Goal: Task Accomplishment & Management: Use online tool/utility

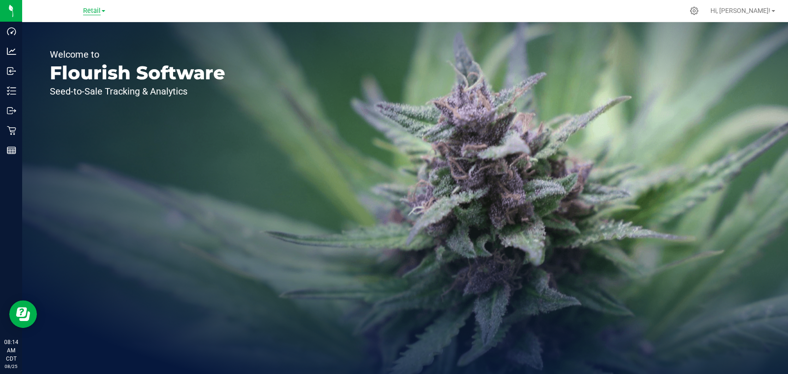
click at [90, 13] on span "Retail" at bounding box center [92, 11] width 18 height 8
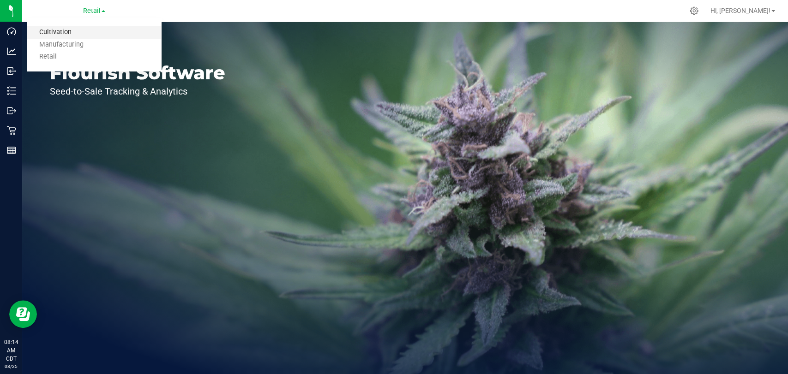
click at [89, 36] on link "Cultivation" at bounding box center [94, 32] width 135 height 12
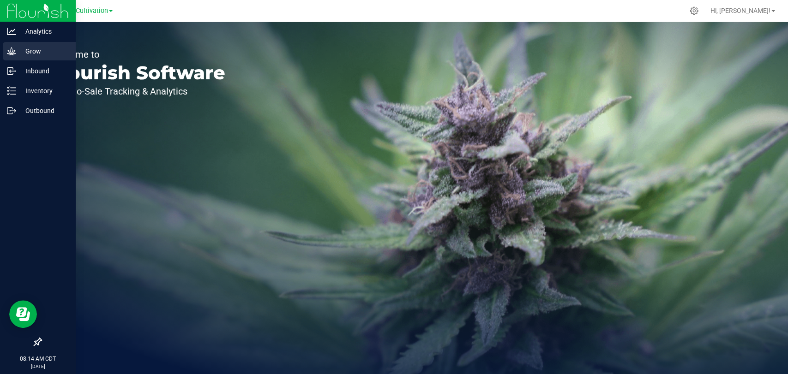
click at [13, 53] on icon at bounding box center [11, 51] width 9 height 9
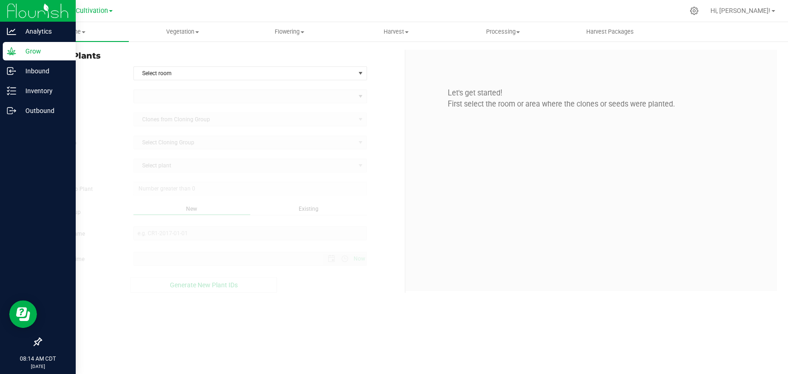
type input "[DATE] 8:14 AM"
click at [29, 89] on p "Inventory" at bounding box center [43, 90] width 55 height 11
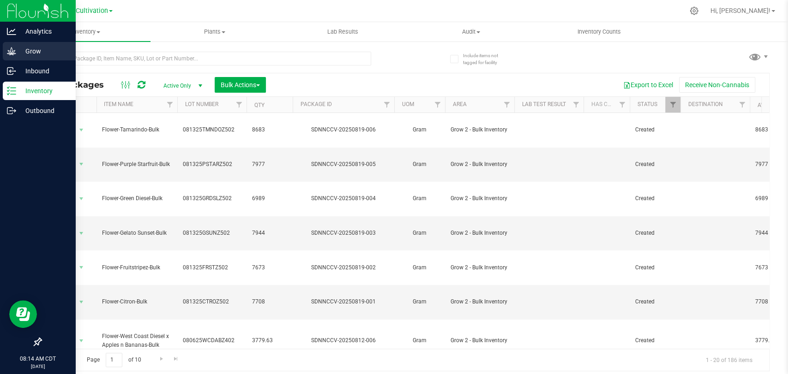
click at [44, 47] on p "Grow" at bounding box center [43, 51] width 55 height 11
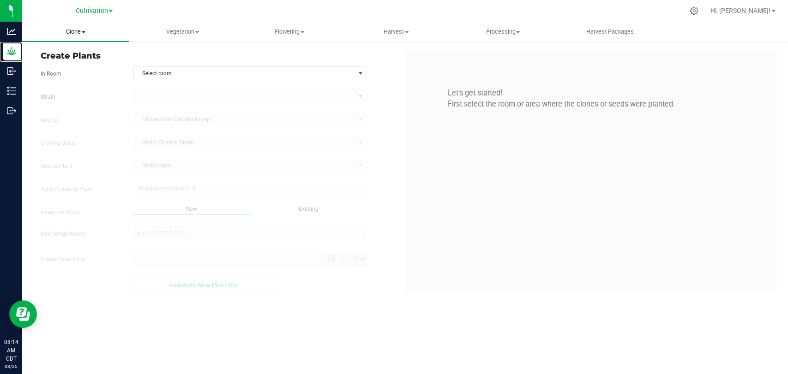
type input "[DATE] 8:14 AM"
click at [196, 32] on span at bounding box center [197, 32] width 4 height 2
click at [177, 55] on span "Veg groups" at bounding box center [158, 56] width 59 height 8
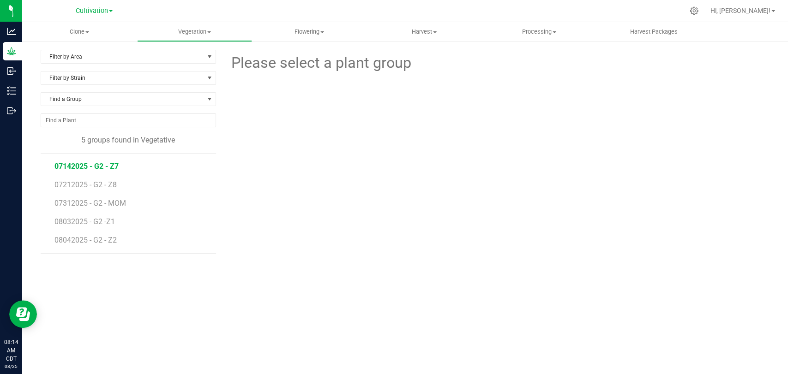
click at [100, 165] on span "07142025 - G2 - Z7" at bounding box center [86, 166] width 64 height 9
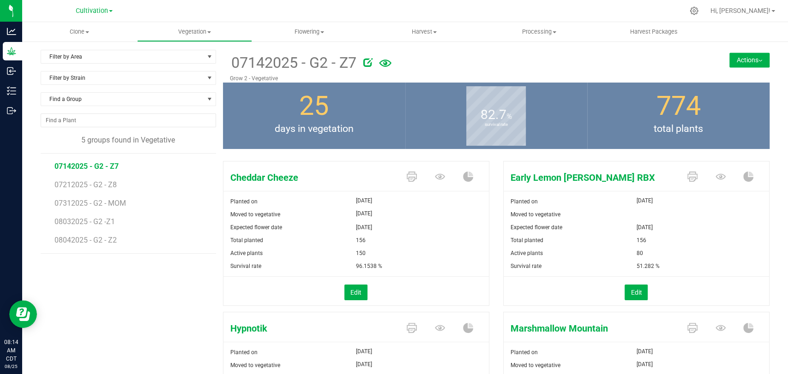
click at [733, 65] on button "Actions" at bounding box center [749, 60] width 40 height 15
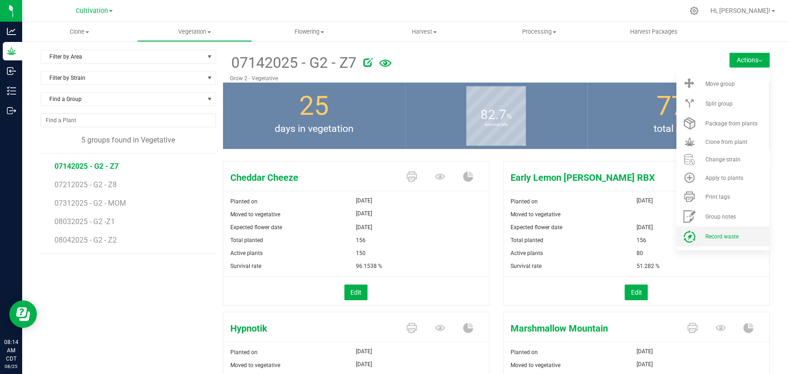
click at [716, 238] on span "Record waste" at bounding box center [720, 236] width 33 height 6
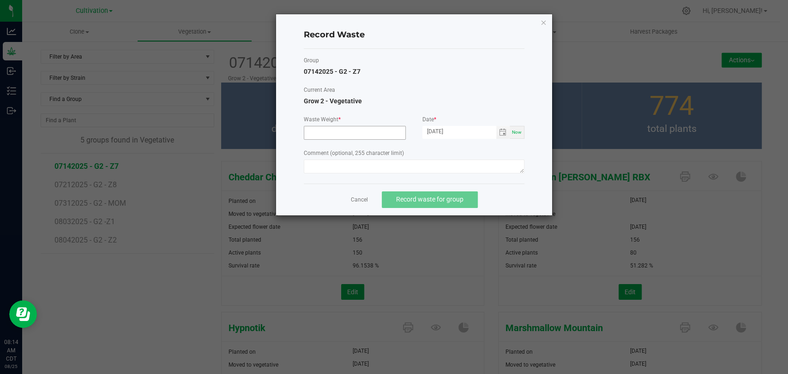
click at [356, 135] on input at bounding box center [354, 132] width 101 height 13
click at [500, 131] on span "Toggle calendar" at bounding box center [502, 132] width 7 height 7
type input "22960.0000 g"
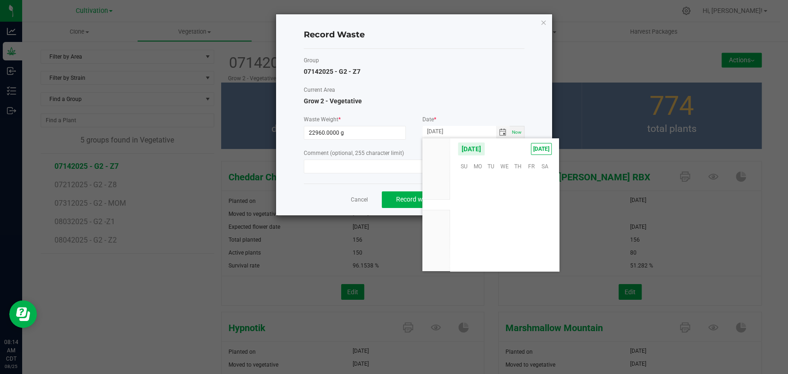
scroll to position [149533, 0]
click at [528, 222] on span "22" at bounding box center [531, 224] width 13 height 14
type input "[DATE]"
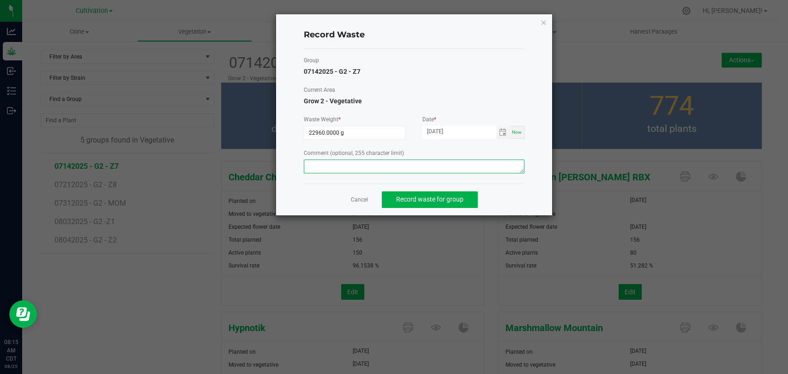
click at [358, 160] on textarea at bounding box center [414, 167] width 221 height 14
type textarea "Veg waste"
click at [414, 200] on span "Record waste for group" at bounding box center [429, 199] width 67 height 7
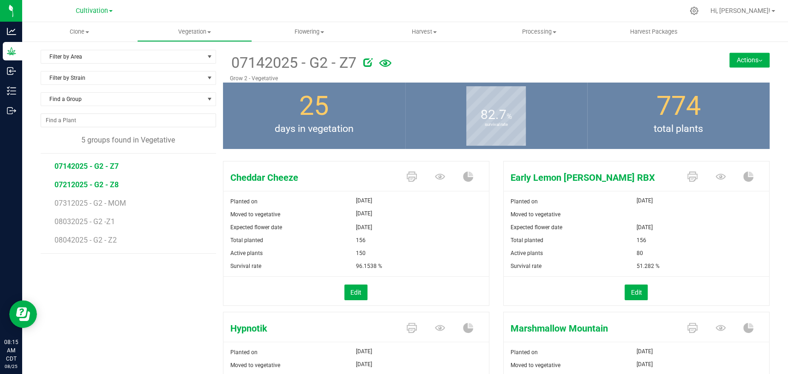
click at [85, 182] on span "07212025 - G2 - Z8" at bounding box center [86, 184] width 64 height 9
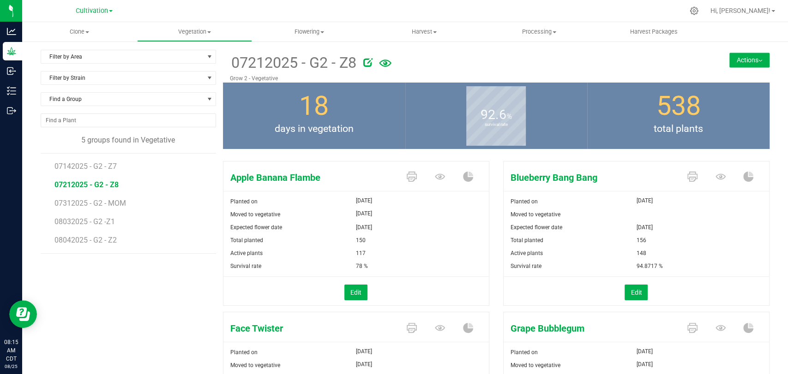
click at [747, 57] on button "Actions" at bounding box center [749, 60] width 40 height 15
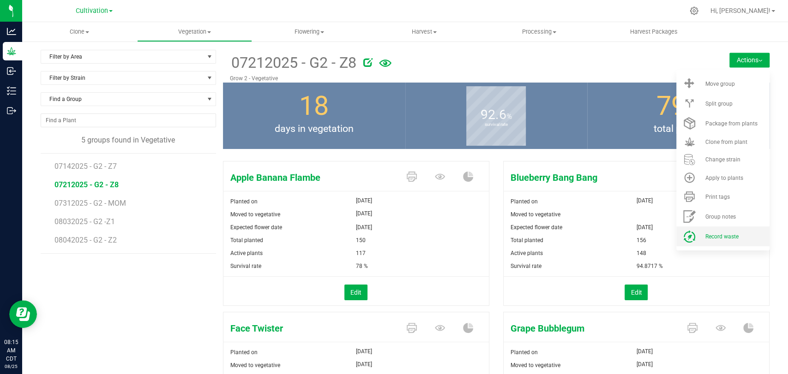
click at [722, 233] on span "Record waste" at bounding box center [720, 236] width 33 height 6
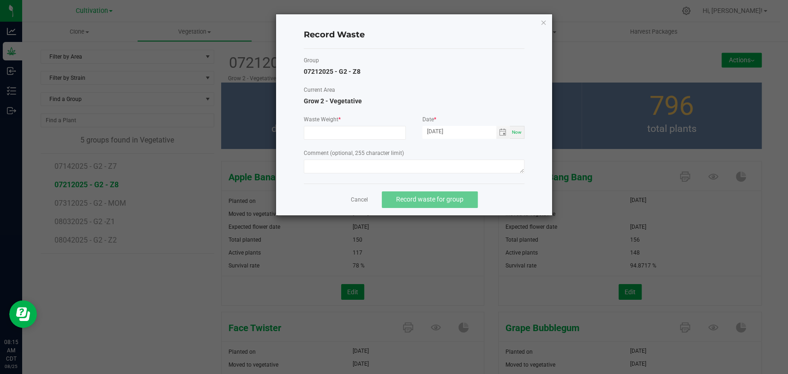
click at [361, 125] on div "Waste Weight *" at bounding box center [355, 127] width 102 height 24
click at [362, 134] on input at bounding box center [354, 132] width 101 height 13
click at [502, 133] on span "Toggle calendar" at bounding box center [502, 132] width 7 height 7
type input "3470.0000 g"
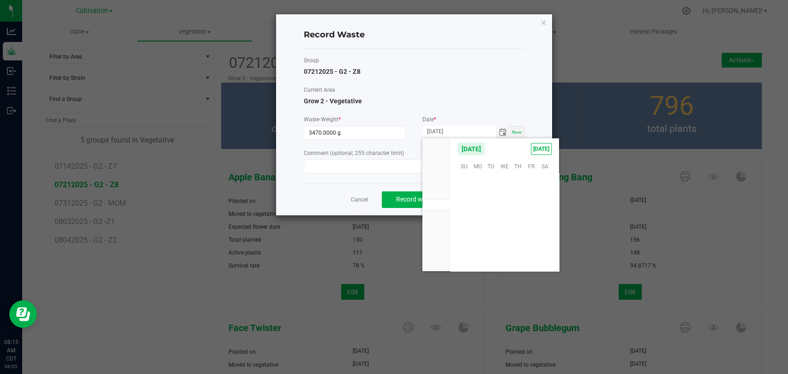
scroll to position [149533, 0]
click at [532, 223] on span "22" at bounding box center [531, 224] width 13 height 14
type input "[DATE]"
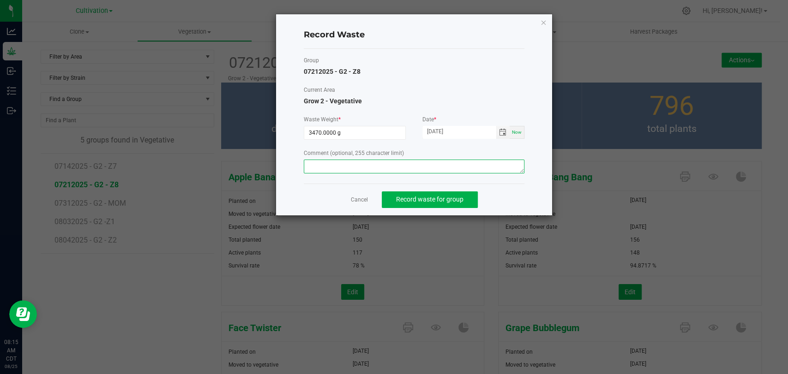
click at [486, 160] on textarea at bounding box center [414, 167] width 221 height 14
type textarea "Veg waste"
click at [458, 196] on span "Record waste for group" at bounding box center [429, 199] width 67 height 7
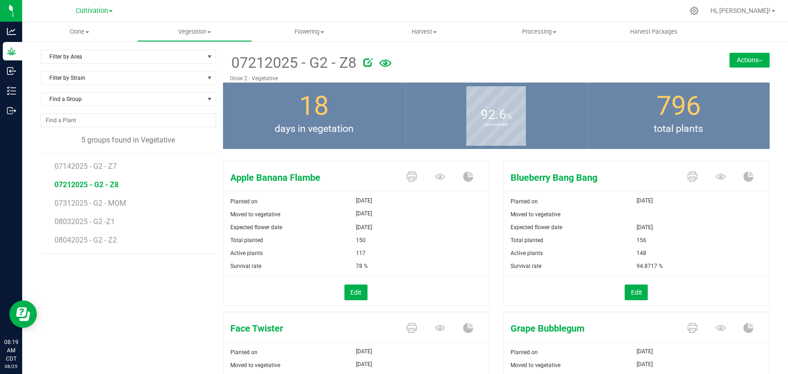
click at [742, 60] on button "Actions" at bounding box center [749, 60] width 40 height 15
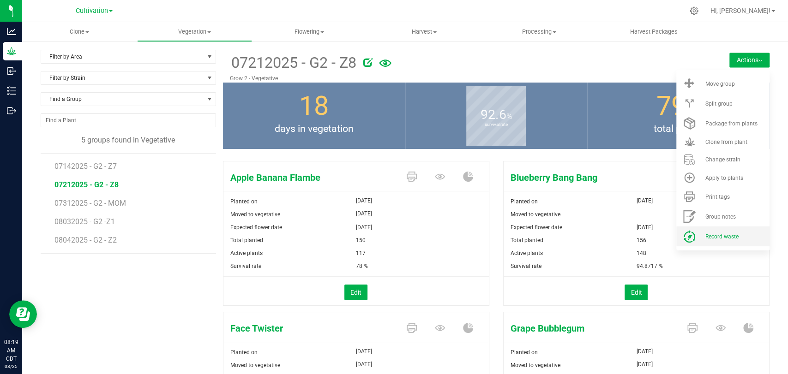
click at [720, 233] on span "Record waste" at bounding box center [720, 236] width 33 height 6
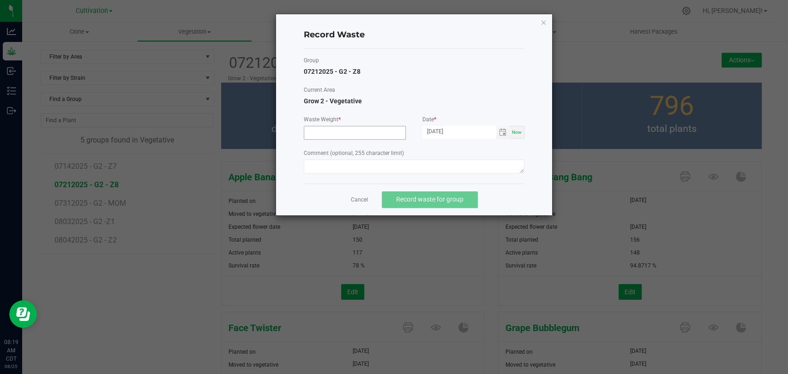
click at [382, 137] on input at bounding box center [354, 132] width 101 height 13
click at [504, 132] on span "Toggle calendar" at bounding box center [502, 132] width 7 height 7
type input "3470.0000 g"
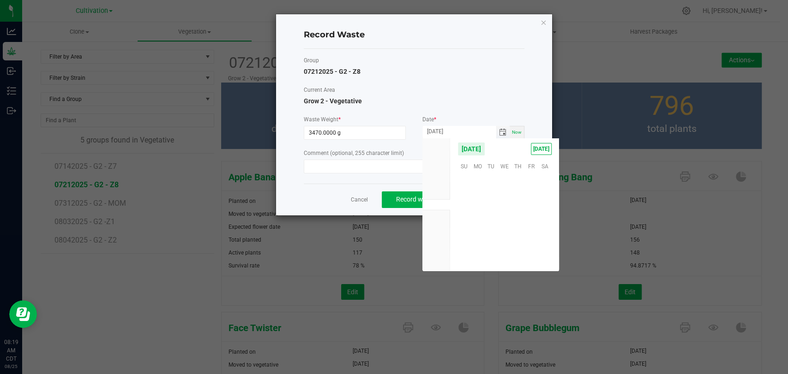
scroll to position [149533, 0]
click at [534, 221] on span "22" at bounding box center [531, 224] width 13 height 14
type input "[DATE]"
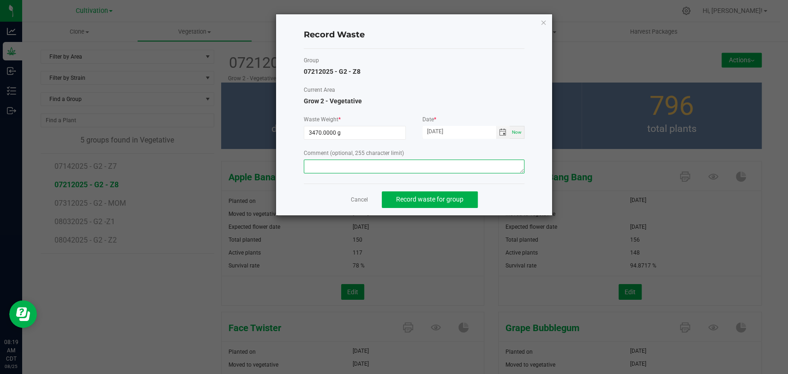
click at [410, 160] on textarea at bounding box center [414, 167] width 221 height 14
type textarea "Veg waste"
click at [360, 197] on link "Cancel" at bounding box center [359, 200] width 17 height 8
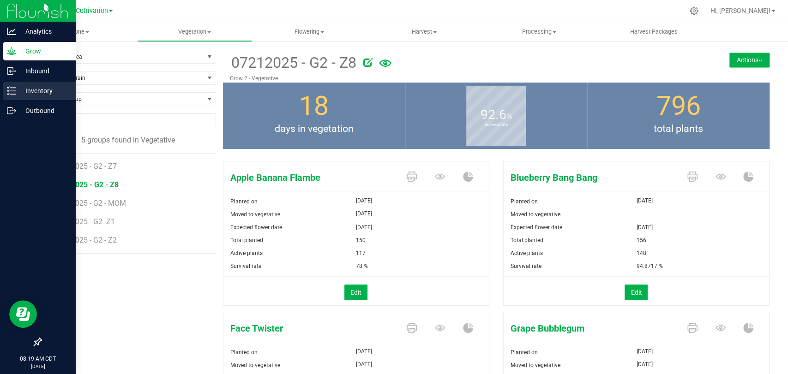
click at [14, 87] on icon at bounding box center [11, 90] width 9 height 9
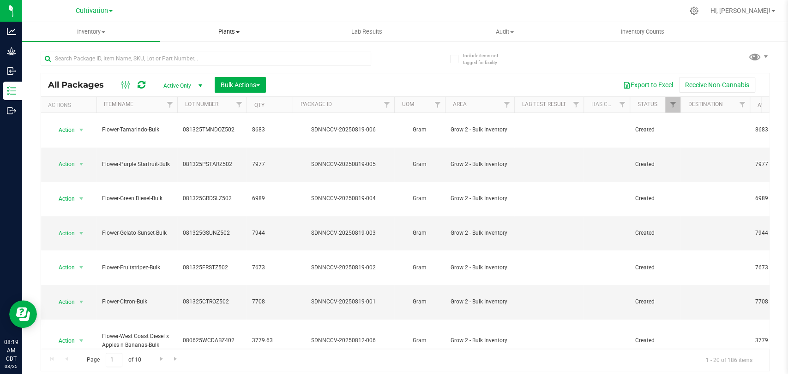
click at [233, 30] on span "Plants" at bounding box center [229, 32] width 137 height 8
click at [233, 62] on li "Waste log" at bounding box center [229, 66] width 138 height 11
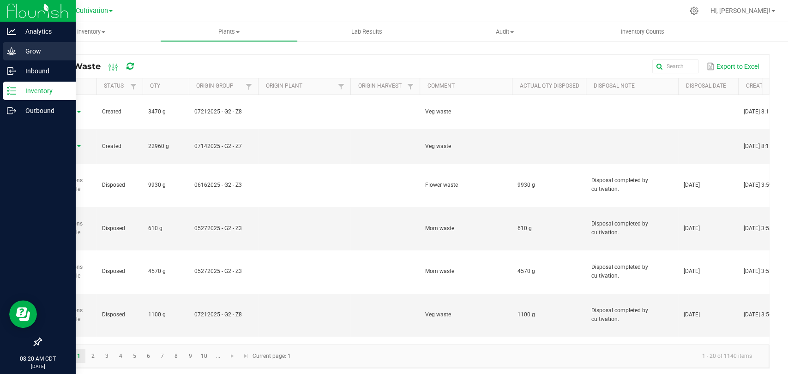
click at [40, 53] on p "Grow" at bounding box center [43, 51] width 55 height 11
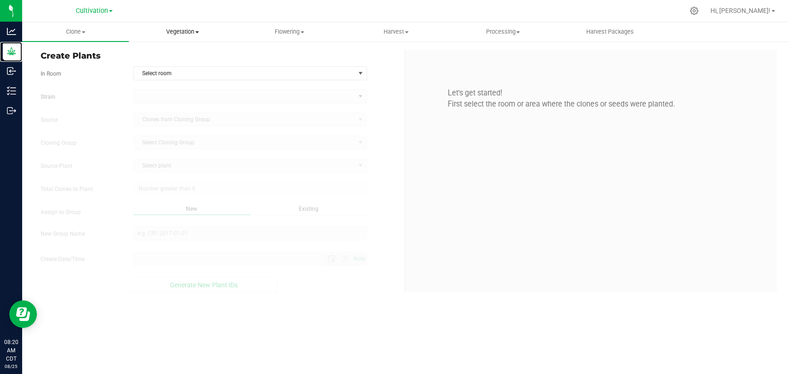
type input "[DATE] 8:20 AM"
click at [198, 32] on span at bounding box center [197, 32] width 4 height 2
click at [304, 34] on span "Flowering" at bounding box center [289, 32] width 106 height 8
click at [307, 61] on li "Flowering groups" at bounding box center [289, 66] width 107 height 11
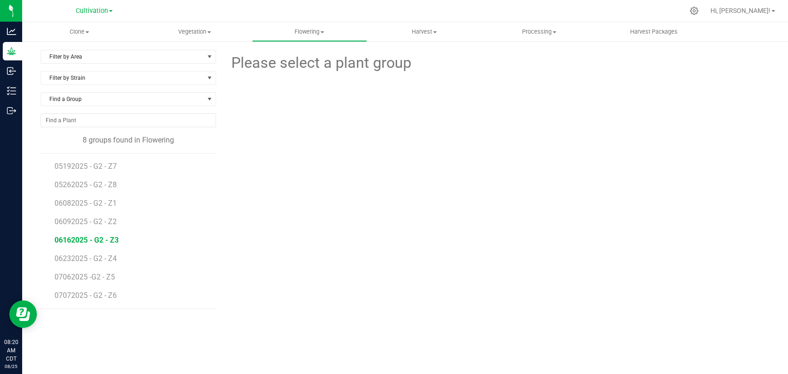
click at [85, 237] on span "06162025 - G2 - Z3" at bounding box center [86, 240] width 64 height 9
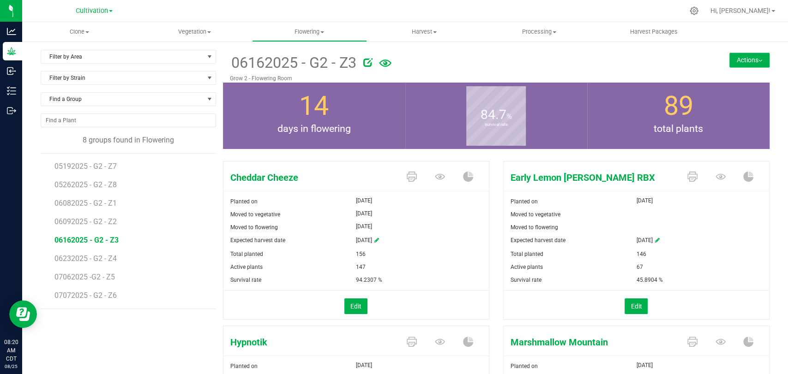
click at [751, 61] on button "Actions" at bounding box center [749, 60] width 40 height 15
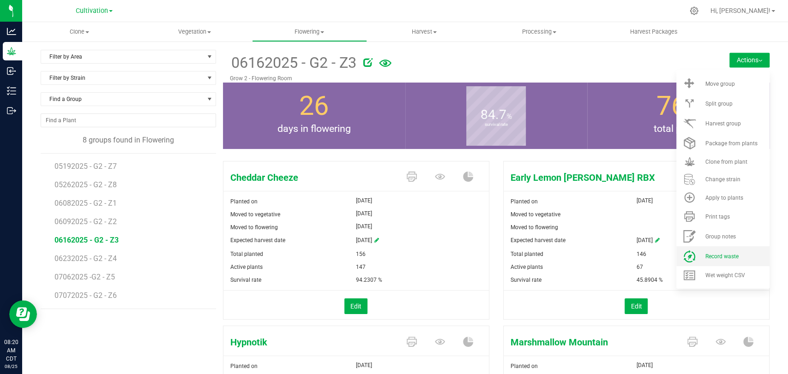
click at [724, 260] on li "Record waste" at bounding box center [722, 256] width 93 height 20
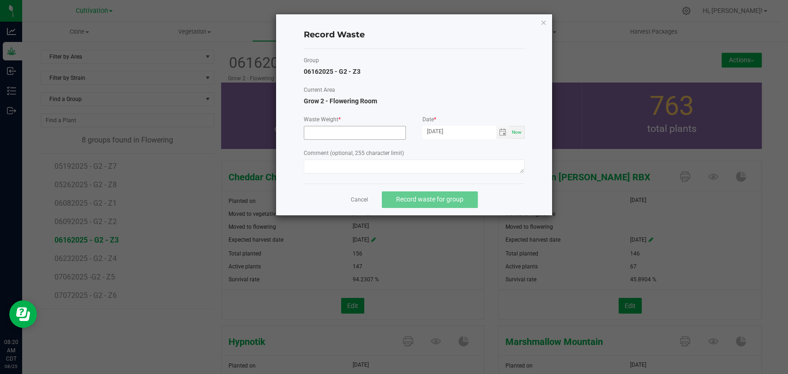
click at [389, 136] on input at bounding box center [354, 132] width 101 height 13
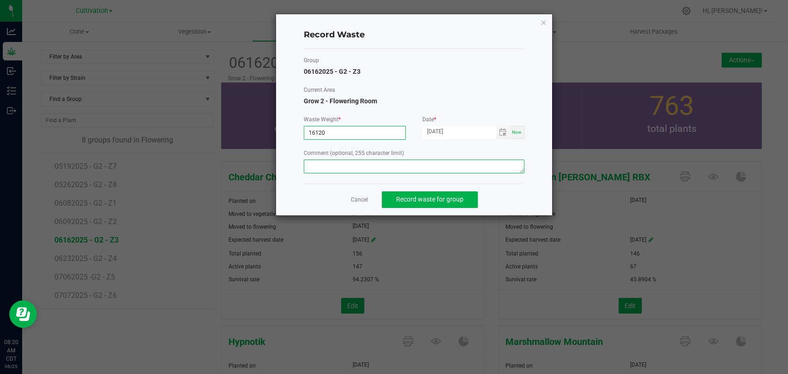
type input "16120.0000 g"
click at [408, 162] on textarea at bounding box center [414, 167] width 221 height 14
click at [501, 135] on span "Toggle calendar" at bounding box center [502, 132] width 7 height 7
type textarea "Flower waste"
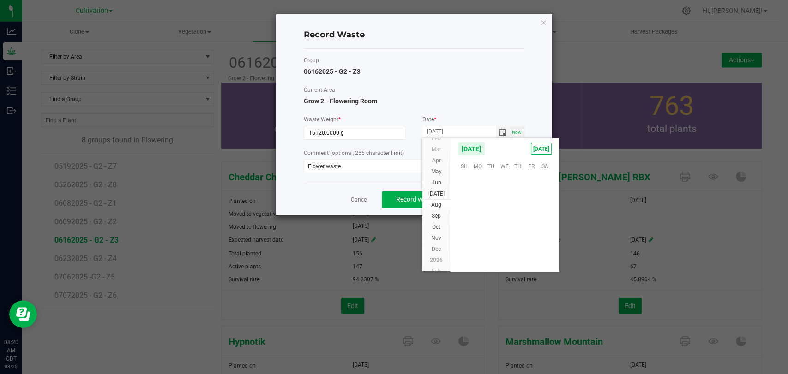
scroll to position [149533, 0]
click at [544, 224] on span "23" at bounding box center [544, 224] width 13 height 14
type input "[DATE]"
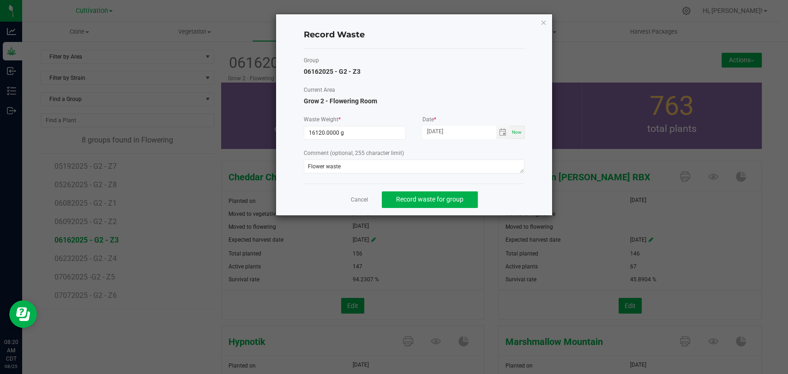
click at [427, 182] on div "Group 06162025 - G2 - Z3 Current Area Grow 2 - Flowering Room Waste Weight * 16…" at bounding box center [414, 116] width 221 height 135
click at [433, 197] on span "Record waste for group" at bounding box center [429, 199] width 67 height 7
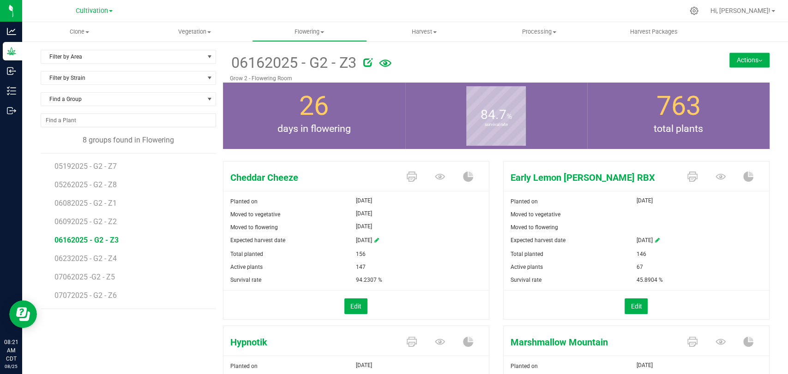
click at [92, 263] on li "06232025 - G2 - Z4" at bounding box center [131, 255] width 155 height 18
click at [93, 262] on span "06232025 - G2 - Z4" at bounding box center [86, 258] width 64 height 9
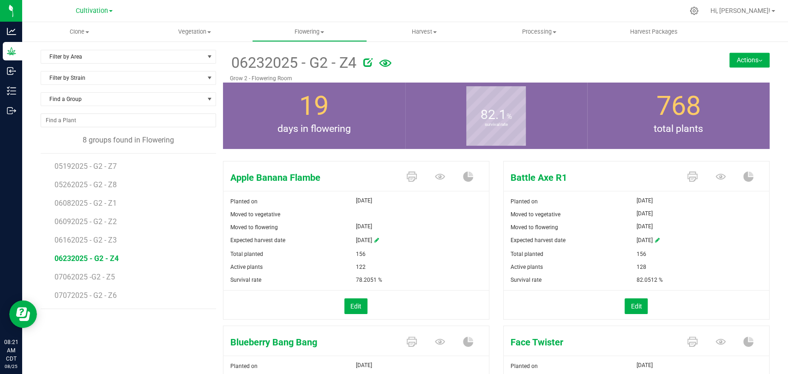
click at [743, 58] on button "Actions" at bounding box center [749, 60] width 40 height 15
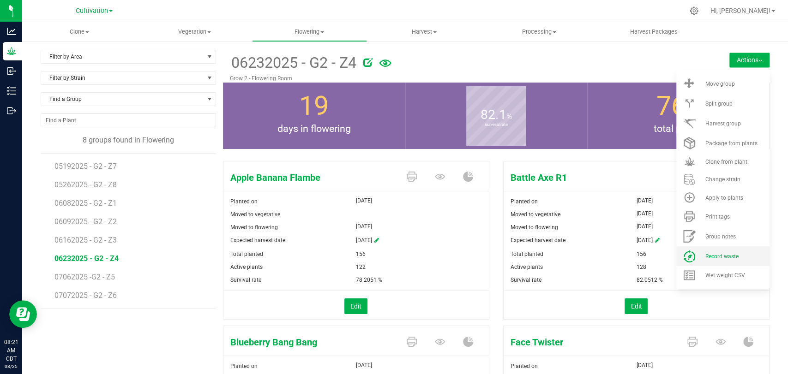
click at [718, 255] on span "Record waste" at bounding box center [720, 256] width 33 height 6
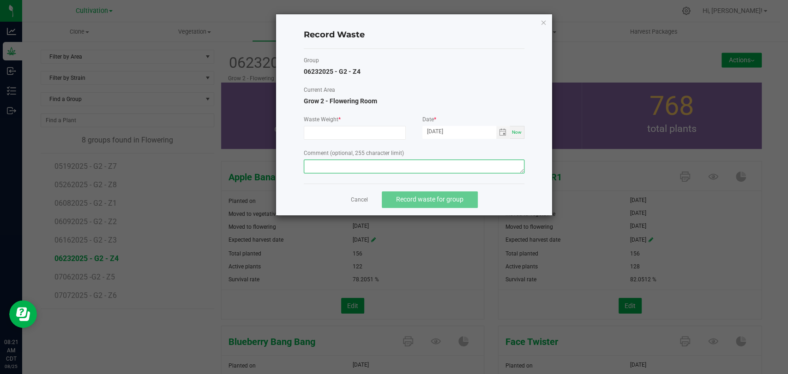
click at [417, 166] on textarea at bounding box center [414, 167] width 221 height 14
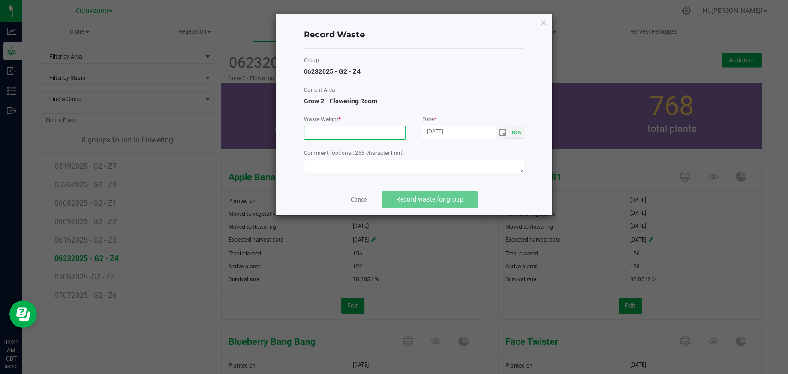
click at [379, 133] on input at bounding box center [354, 132] width 101 height 13
click at [502, 127] on span "Toggle calendar" at bounding box center [502, 132] width 13 height 13
type input "13600.0000 g"
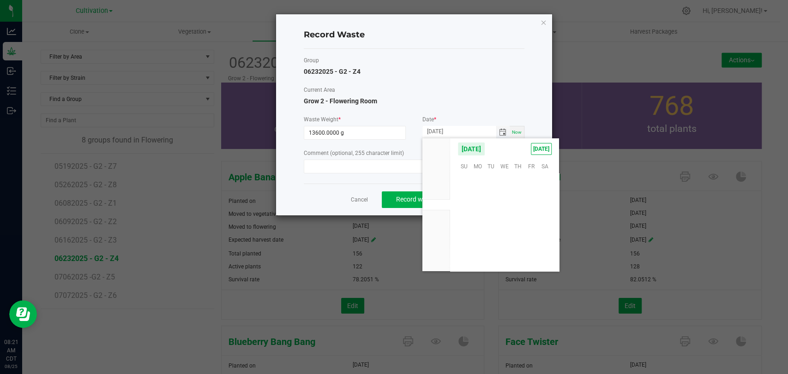
scroll to position [149533, 0]
click at [547, 222] on span "23" at bounding box center [544, 224] width 13 height 14
type input "[DATE]"
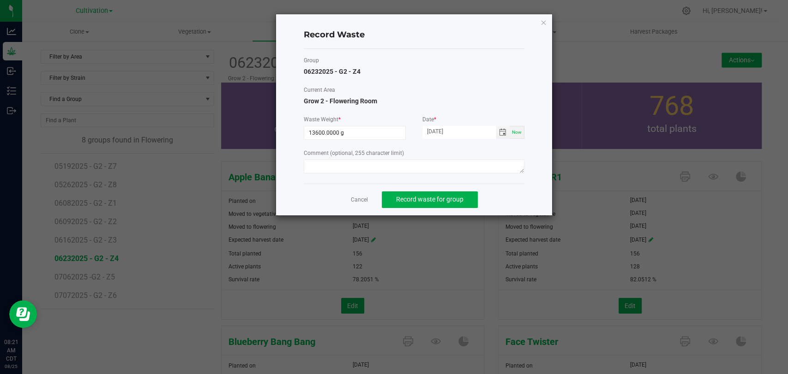
click at [346, 173] on div at bounding box center [414, 168] width 221 height 17
click at [349, 162] on textarea at bounding box center [414, 167] width 221 height 14
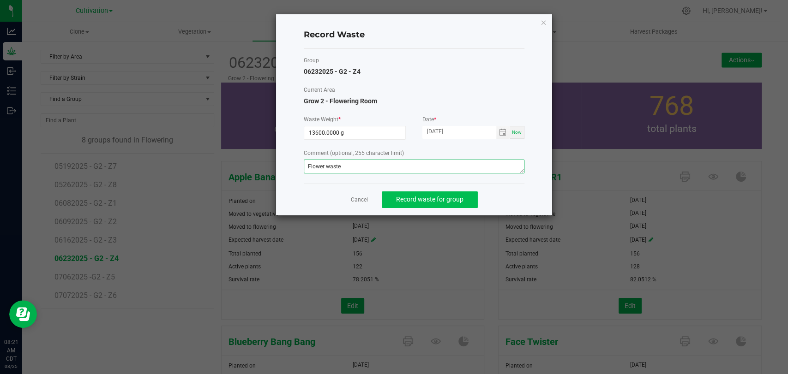
type textarea "Flower waste"
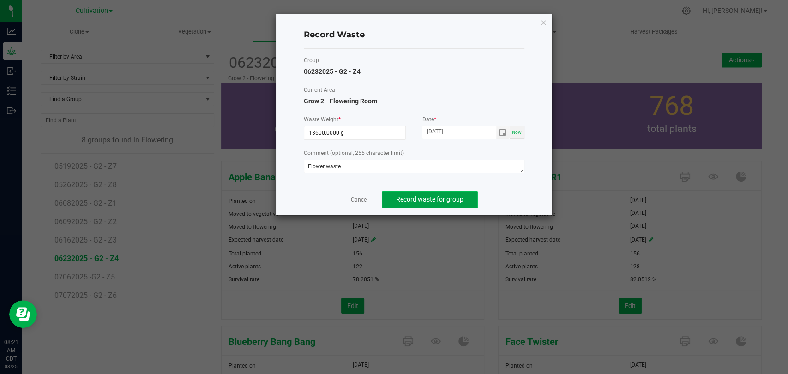
click at [436, 199] on span "Record waste for group" at bounding box center [429, 199] width 67 height 7
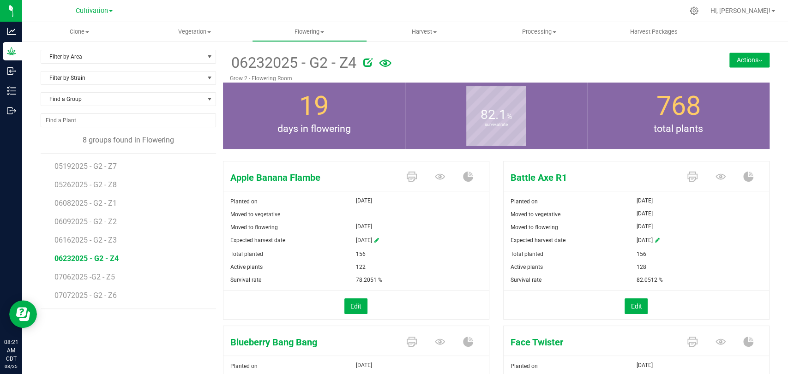
click at [737, 61] on button "Actions" at bounding box center [749, 60] width 40 height 15
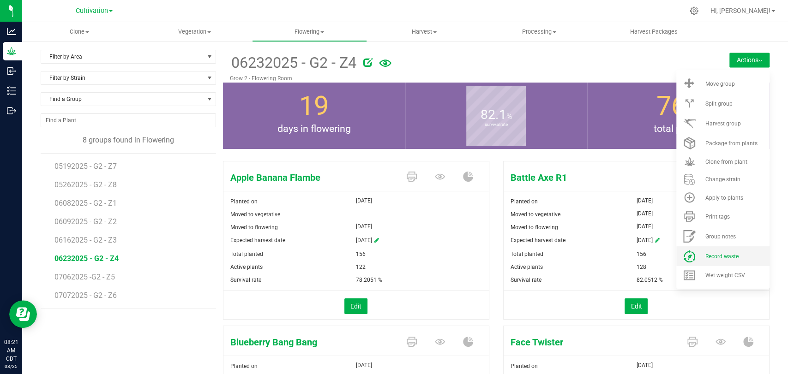
click at [725, 257] on span "Record waste" at bounding box center [720, 256] width 33 height 6
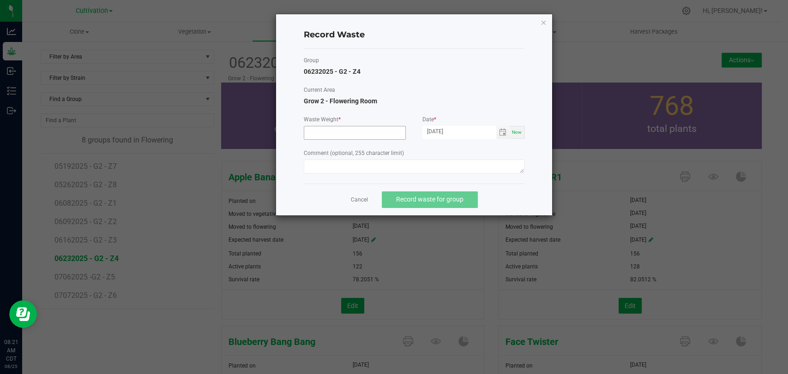
click at [376, 135] on input at bounding box center [354, 132] width 101 height 13
click at [499, 132] on span "Toggle calendar" at bounding box center [502, 132] width 7 height 7
type input "10060.0000 g"
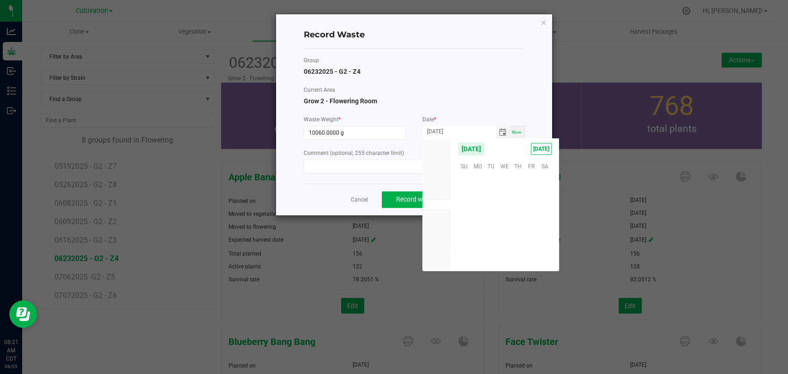
scroll to position [149533, 0]
click at [542, 224] on span "23" at bounding box center [544, 224] width 13 height 14
type input "[DATE]"
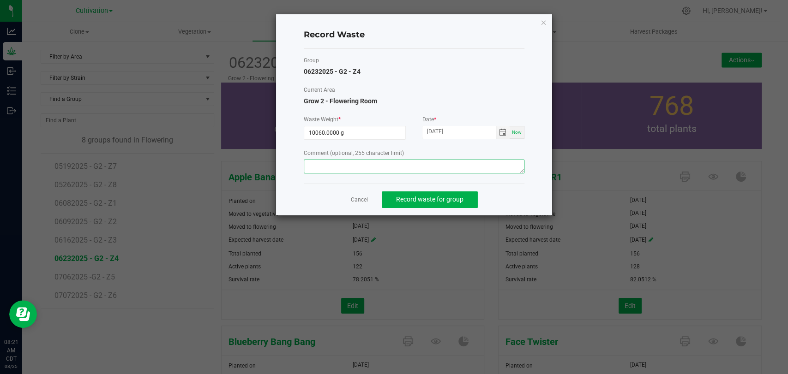
click at [465, 171] on textarea at bounding box center [414, 167] width 221 height 14
type textarea "Flower waste"
click at [458, 192] on button "Record waste for group" at bounding box center [430, 199] width 96 height 17
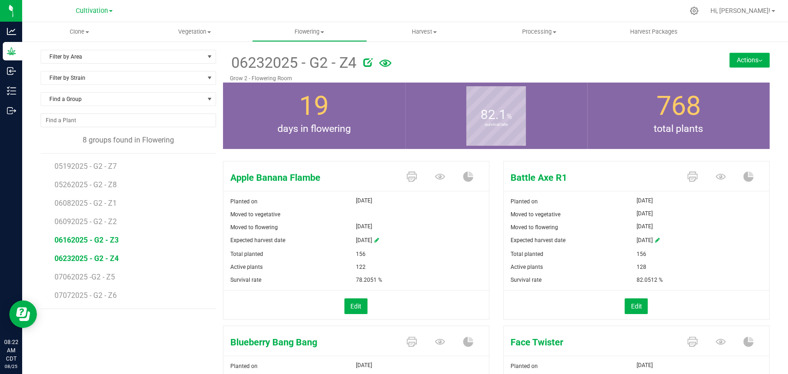
click at [86, 241] on span "06162025 - G2 - Z3" at bounding box center [86, 240] width 64 height 9
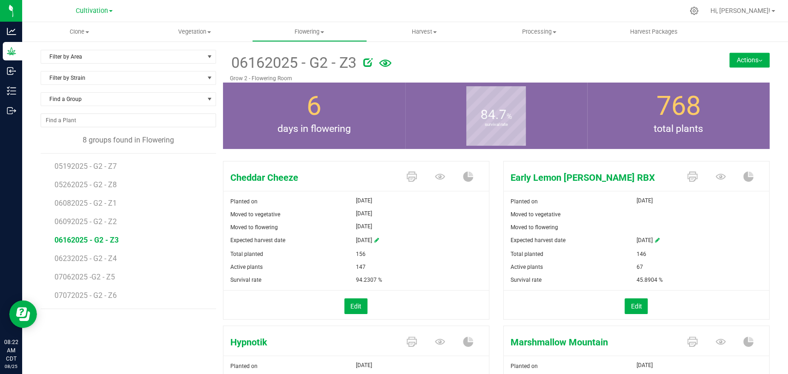
click at [747, 62] on button "Actions" at bounding box center [749, 60] width 40 height 15
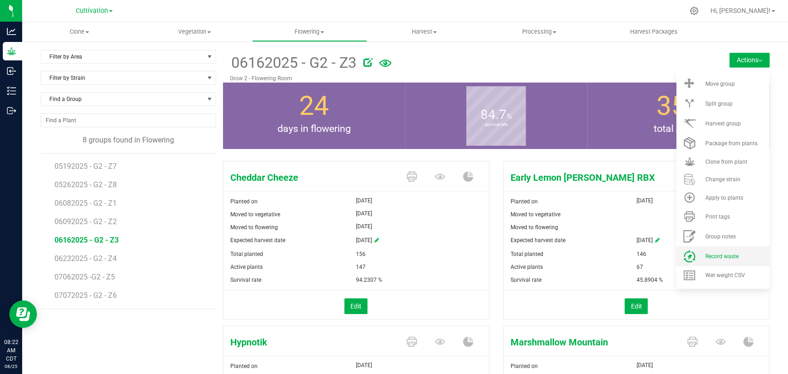
click at [715, 249] on li "Record waste" at bounding box center [722, 256] width 93 height 20
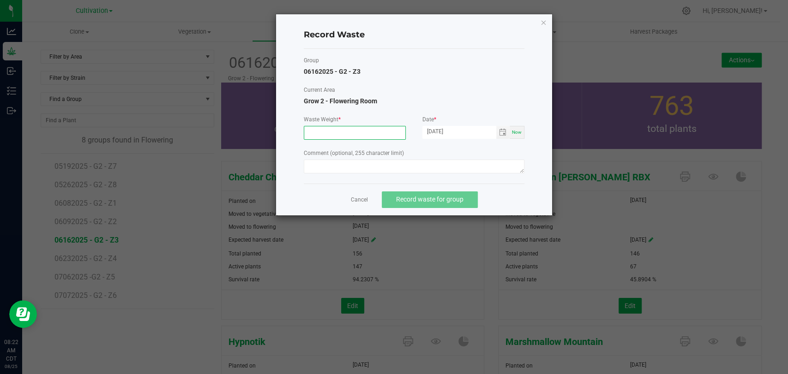
click at [373, 138] on input at bounding box center [354, 132] width 101 height 13
click at [502, 133] on span "Toggle calendar" at bounding box center [502, 132] width 7 height 7
type input "12420.0000 g"
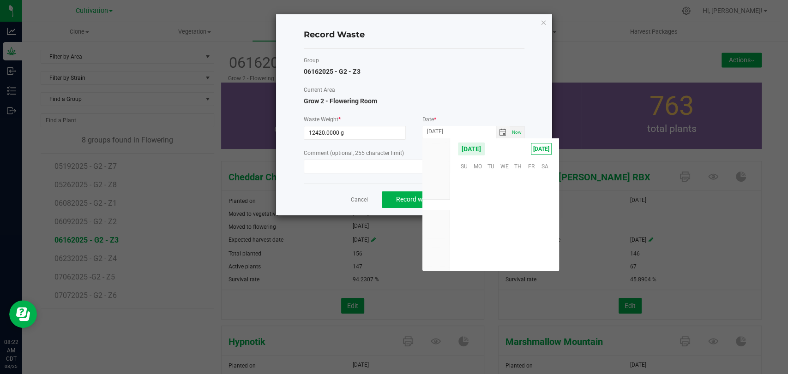
scroll to position [149533, 0]
click at [547, 222] on span "23" at bounding box center [544, 224] width 13 height 14
type input "[DATE]"
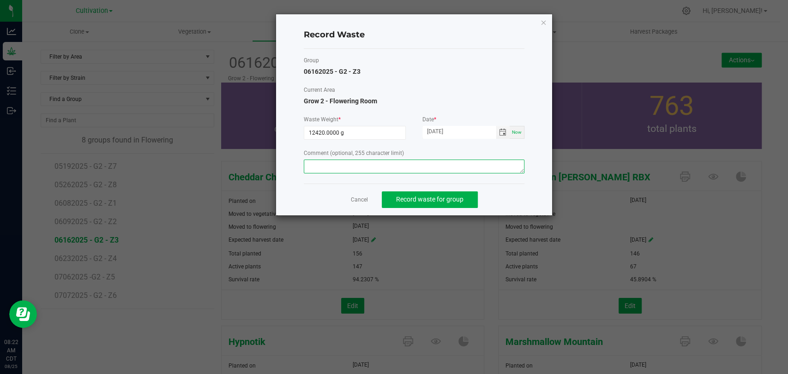
click at [485, 171] on textarea at bounding box center [414, 167] width 221 height 14
type textarea "Flower waste"
click at [443, 203] on button "Record waste for group" at bounding box center [430, 199] width 96 height 17
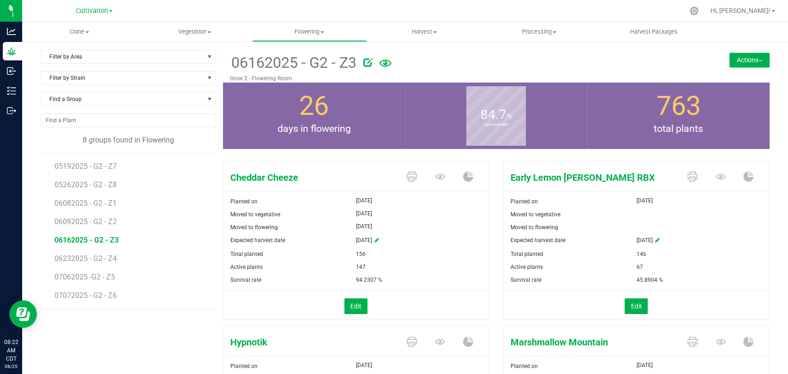
click at [729, 57] on button "Actions" at bounding box center [749, 60] width 40 height 15
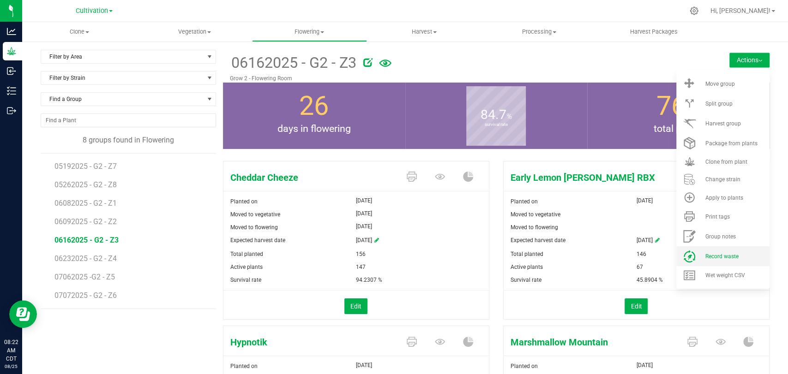
click at [725, 254] on span "Record waste" at bounding box center [720, 256] width 33 height 6
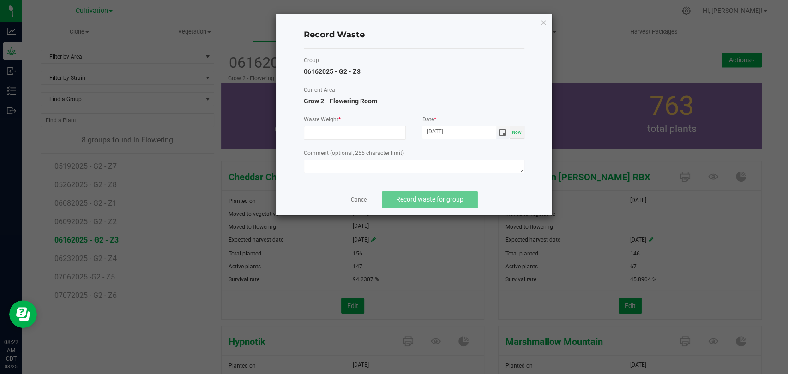
click at [505, 133] on span "Toggle calendar" at bounding box center [502, 132] width 7 height 7
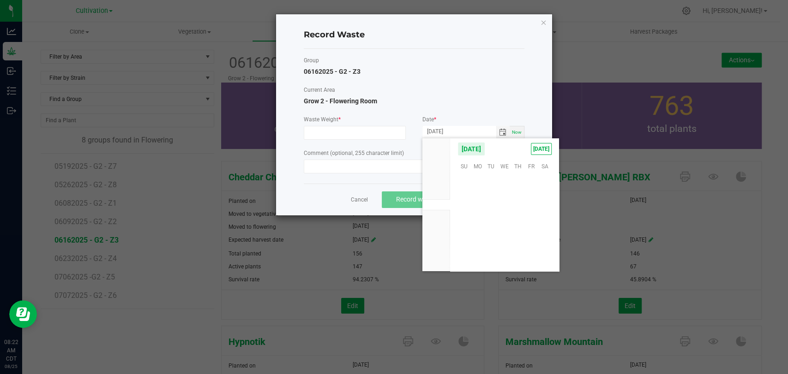
scroll to position [149533, 0]
click at [462, 233] on span "24" at bounding box center [463, 238] width 13 height 14
type input "[DATE]"
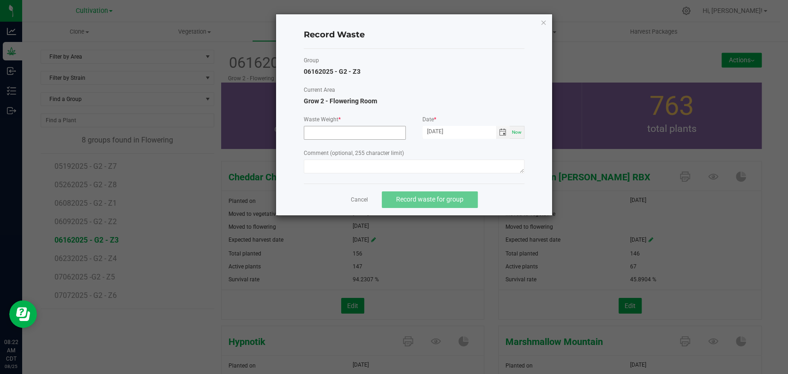
click at [364, 136] on input at bounding box center [354, 132] width 101 height 13
type input "6020.0000 g"
click at [380, 158] on div "Comment (optional, 255 character limit)" at bounding box center [414, 162] width 221 height 27
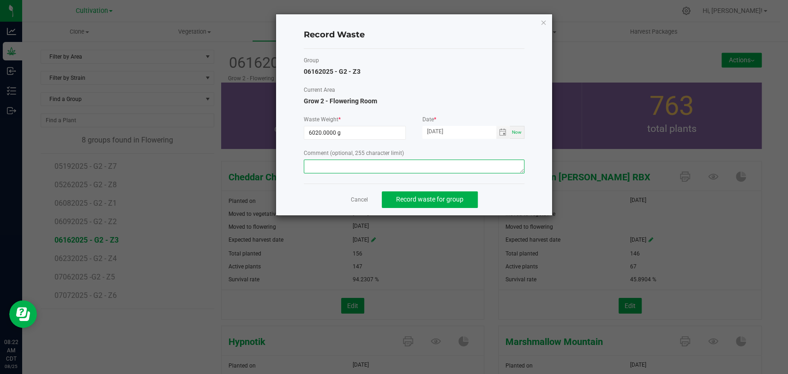
click at [383, 161] on textarea at bounding box center [414, 167] width 221 height 14
type textarea "Flower waste"
click at [402, 199] on span "Record waste for group" at bounding box center [429, 199] width 67 height 7
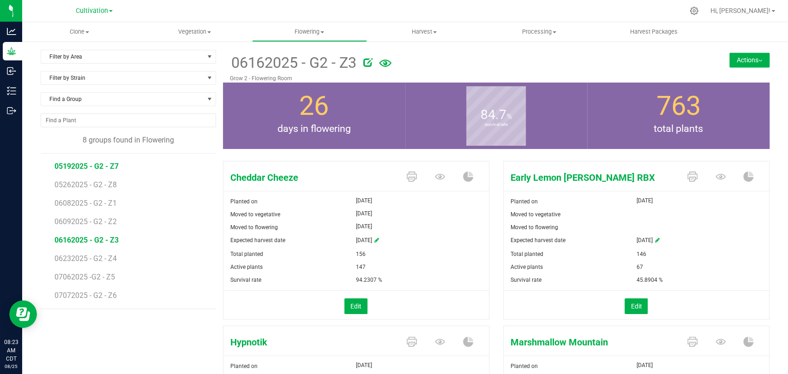
click at [80, 165] on span "05192025 - G2 - Z7" at bounding box center [86, 166] width 64 height 9
click at [740, 58] on button "Actions" at bounding box center [749, 60] width 40 height 15
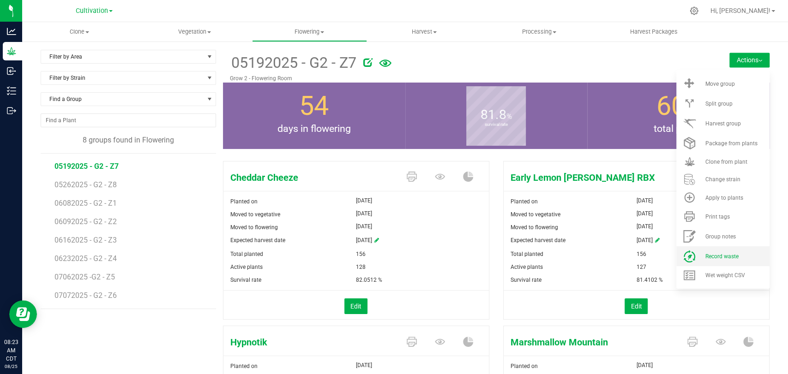
click at [720, 253] on span "Record waste" at bounding box center [720, 256] width 33 height 6
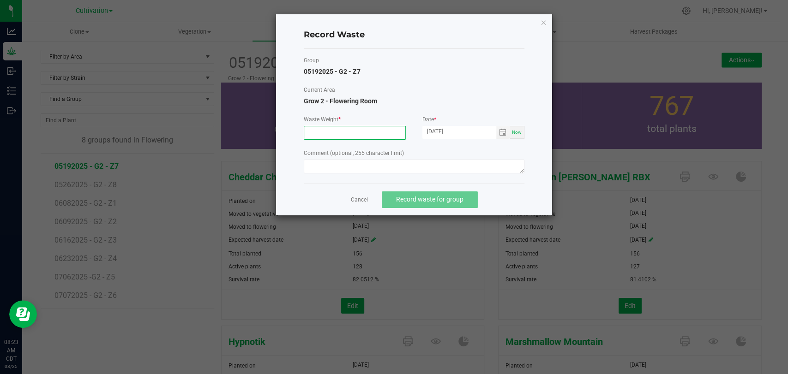
click at [330, 127] on input at bounding box center [354, 132] width 101 height 13
click at [502, 135] on span "Toggle calendar" at bounding box center [502, 132] width 7 height 7
type input "6480.0000 g"
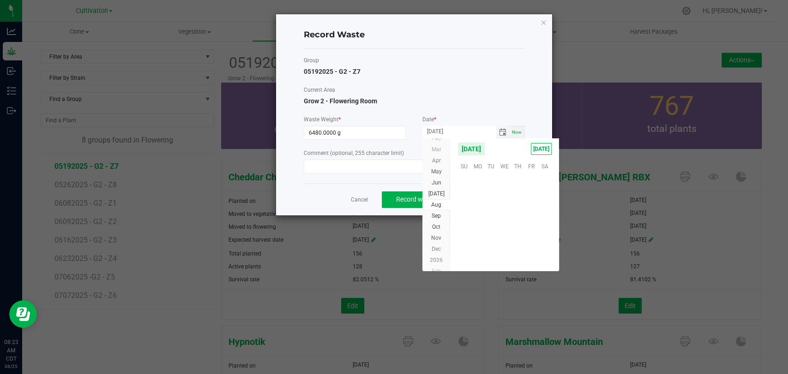
scroll to position [149533, 0]
click at [466, 236] on span "24" at bounding box center [463, 238] width 13 height 14
type input "[DATE]"
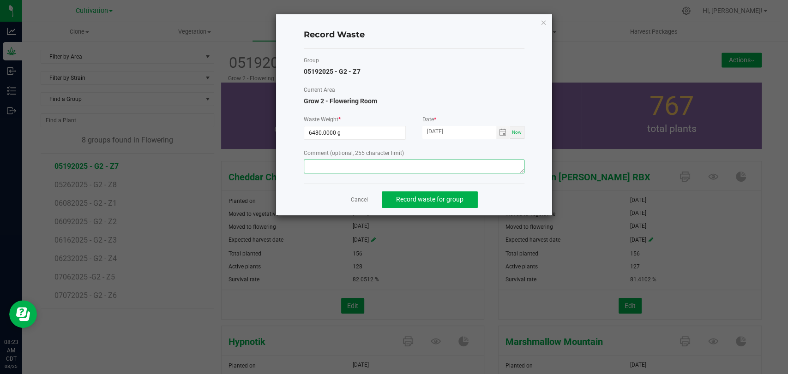
click at [447, 165] on textarea at bounding box center [414, 167] width 221 height 14
type textarea "Flower waste"
click at [440, 199] on span "Record waste for group" at bounding box center [429, 199] width 67 height 7
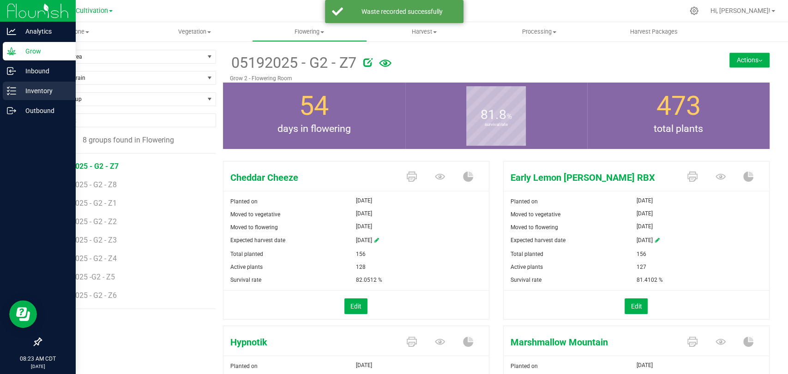
click at [33, 90] on p "Inventory" at bounding box center [43, 90] width 55 height 11
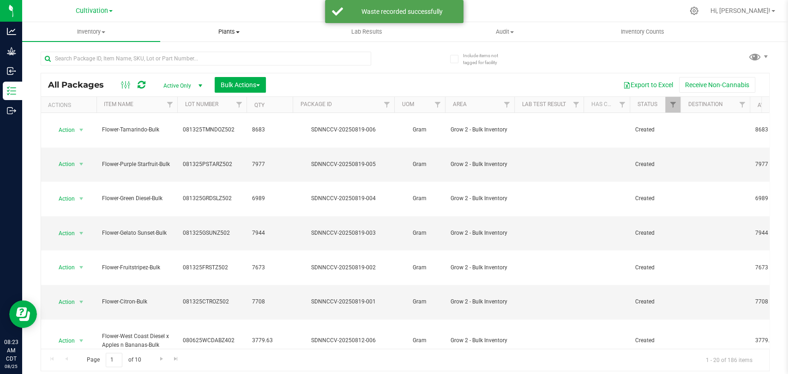
click at [238, 35] on span "Plants" at bounding box center [229, 32] width 137 height 8
click at [238, 71] on li "Waste log" at bounding box center [229, 66] width 138 height 11
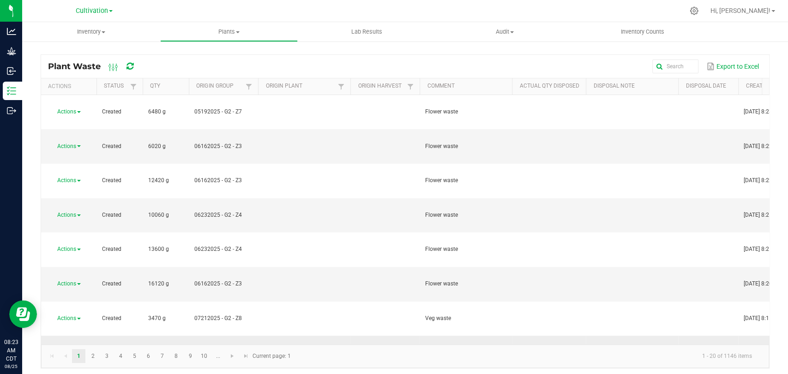
click at [70, 349] on span "Actions" at bounding box center [66, 352] width 19 height 6
click at [73, 229] on li "Dispose" at bounding box center [67, 234] width 41 height 14
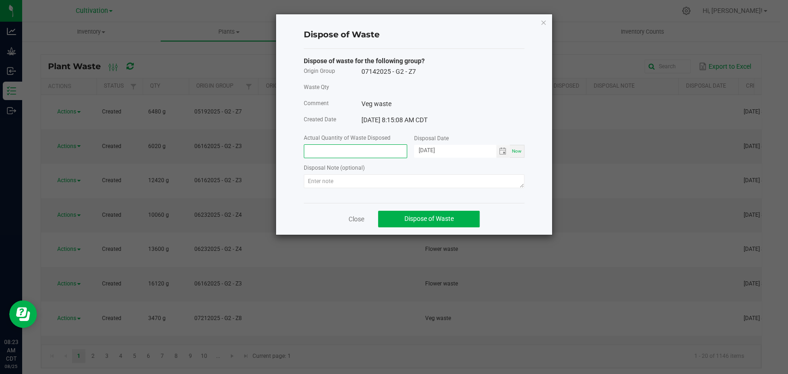
click at [357, 154] on input at bounding box center [355, 151] width 102 height 13
click at [501, 151] on span "Toggle calendar" at bounding box center [502, 151] width 7 height 7
type input "22960.0000 g"
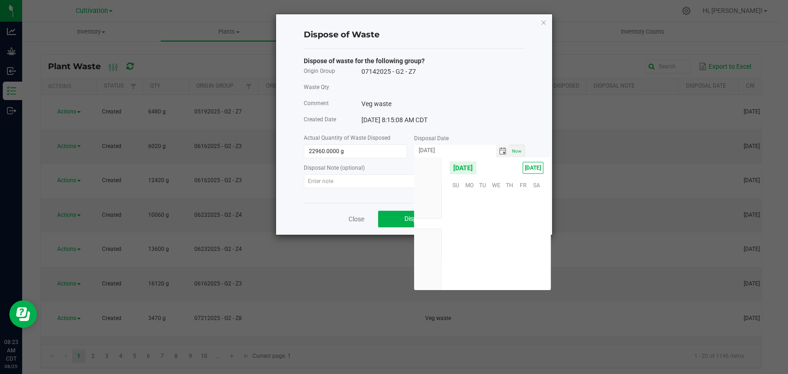
scroll to position [149533, 0]
click at [524, 241] on span "22" at bounding box center [522, 243] width 13 height 14
type input "[DATE]"
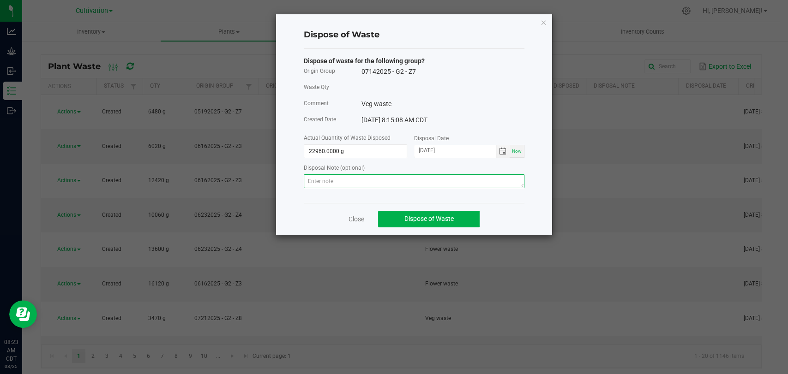
click at [431, 187] on textarea at bounding box center [414, 181] width 221 height 14
click at [431, 187] on textarea "Disposal completed by cultivation" at bounding box center [414, 181] width 221 height 14
type textarea "Disposal completed by cultivation."
paste textarea "Disposal completed by cultivation."
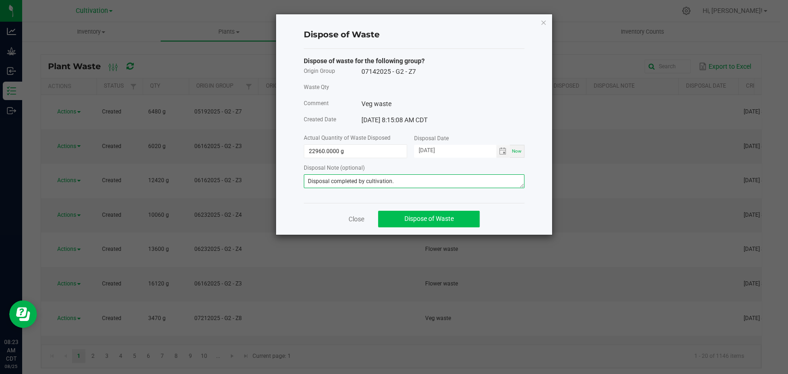
type textarea "Disposal completed by cultivation."
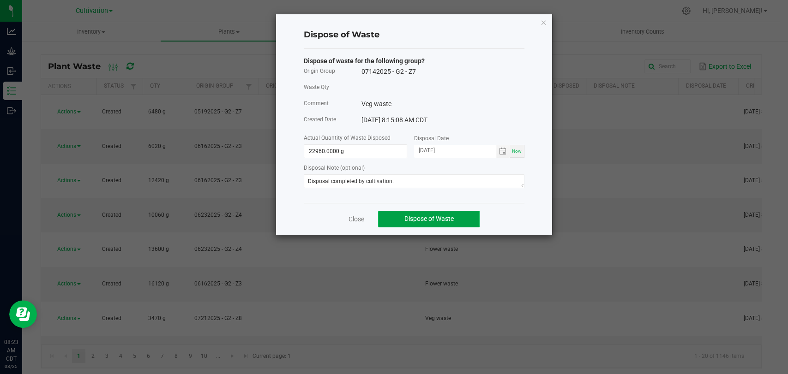
click at [447, 219] on span "Dispose of Waste" at bounding box center [428, 218] width 49 height 7
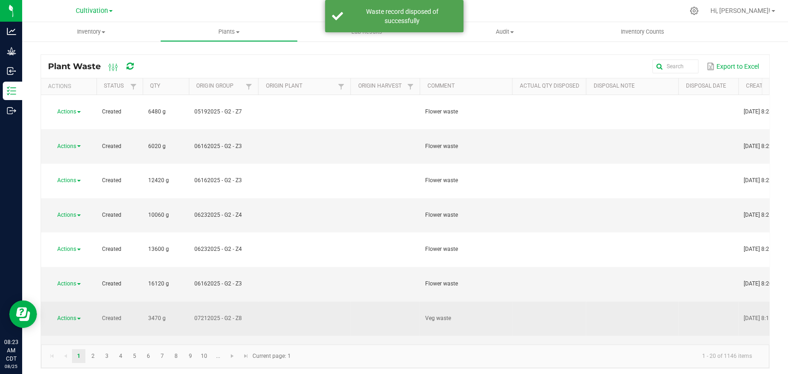
click at [74, 315] on span "Actions" at bounding box center [66, 318] width 19 height 6
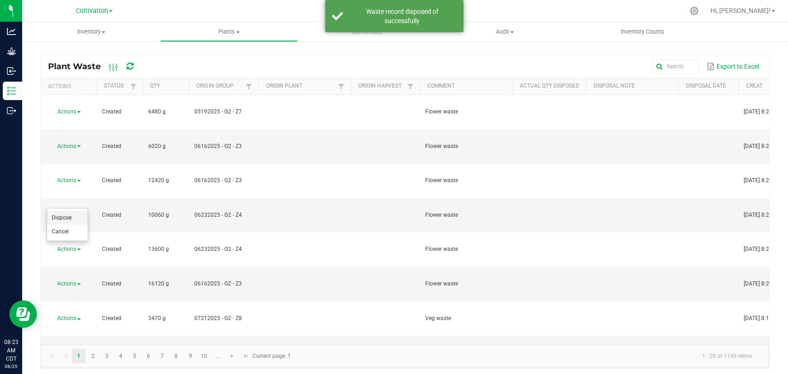
click at [76, 216] on li "Dispose" at bounding box center [67, 218] width 41 height 14
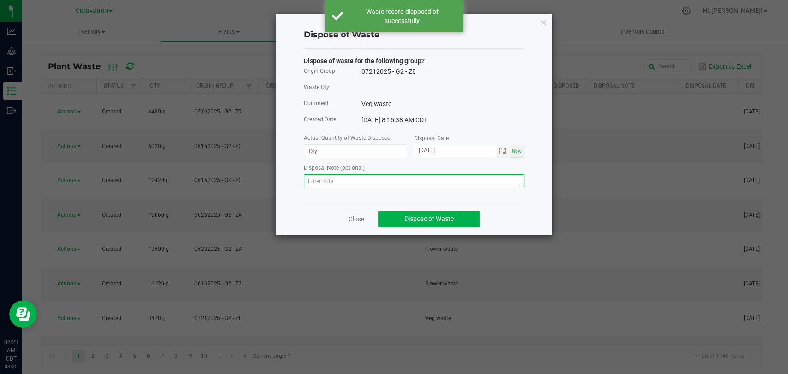
click at [406, 178] on textarea at bounding box center [414, 181] width 221 height 14
paste textarea "Disposal completed by cultivation."
type textarea "Disposal completed by cultivation."
click at [360, 147] on input at bounding box center [355, 151] width 102 height 13
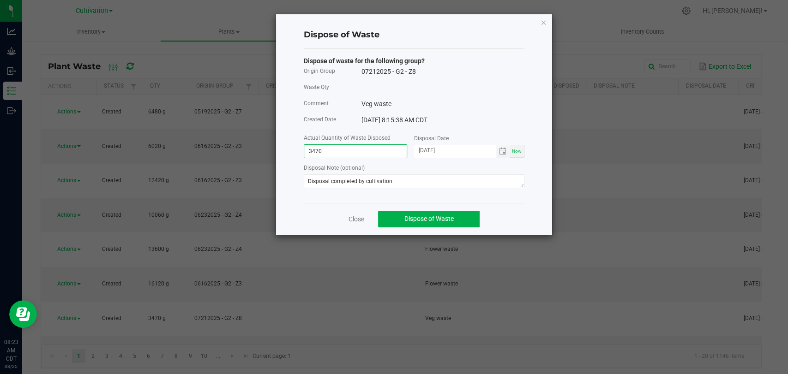
click at [507, 150] on span "Toggle calendar" at bounding box center [502, 151] width 13 height 13
type input "3470.0000 g"
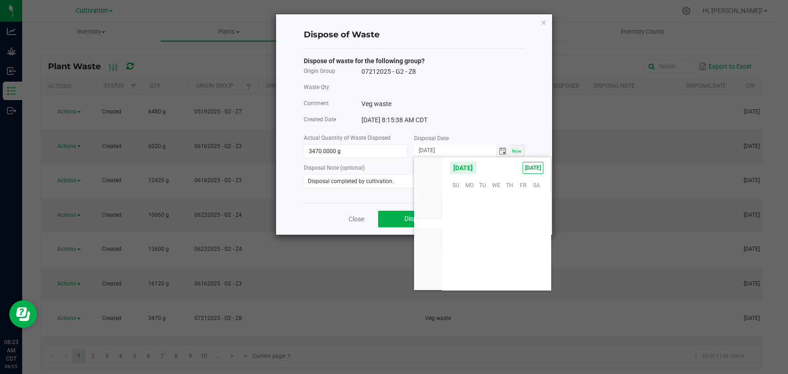
scroll to position [149533, 0]
click at [527, 243] on span "22" at bounding box center [522, 243] width 13 height 14
type input "[DATE]"
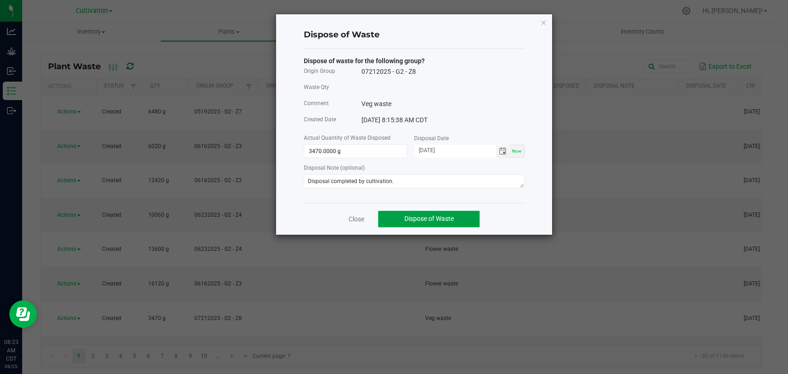
click at [439, 221] on span "Dispose of Waste" at bounding box center [428, 218] width 49 height 7
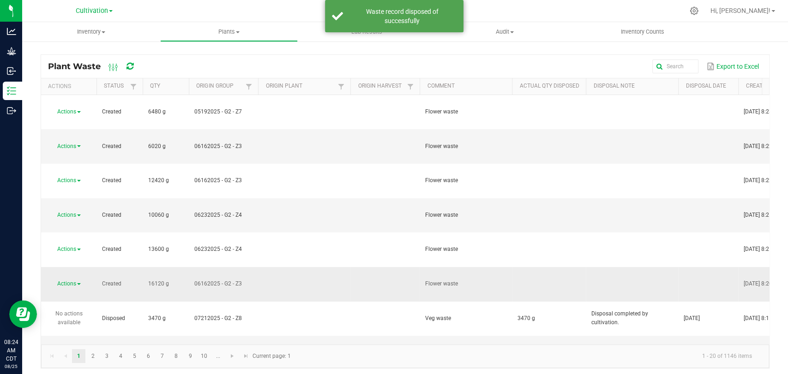
click at [70, 280] on span "Actions" at bounding box center [66, 283] width 19 height 6
click at [78, 202] on li "Dispose" at bounding box center [67, 201] width 41 height 14
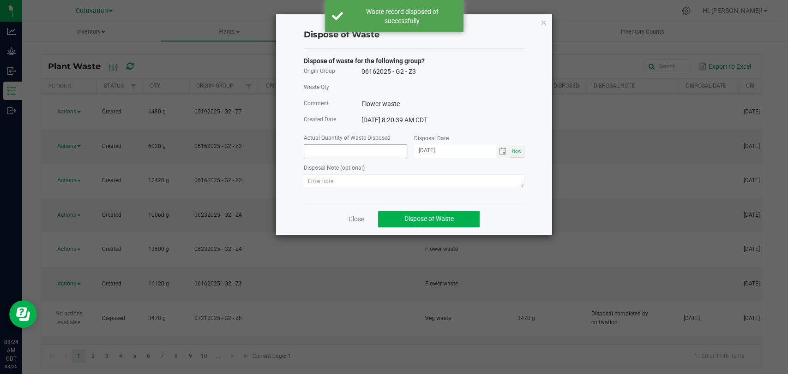
click at [340, 145] on input at bounding box center [355, 151] width 102 height 13
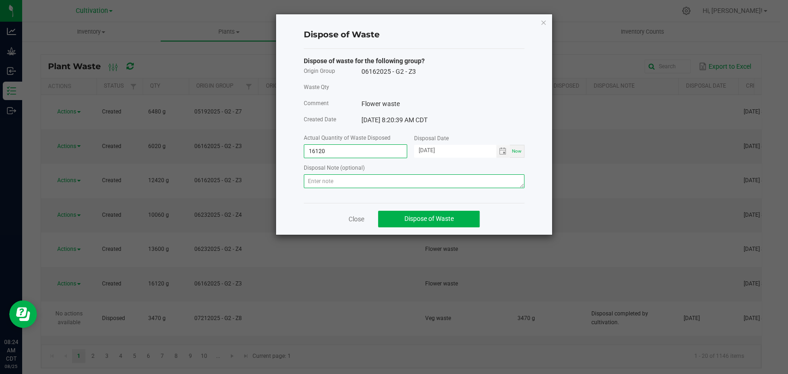
type input "16120.0000 g"
click at [367, 183] on textarea at bounding box center [414, 181] width 221 height 14
paste textarea "Disposal completed by cultivation."
click at [502, 152] on span "Toggle calendar" at bounding box center [502, 151] width 7 height 7
type textarea "Disposal completed by cultivation."
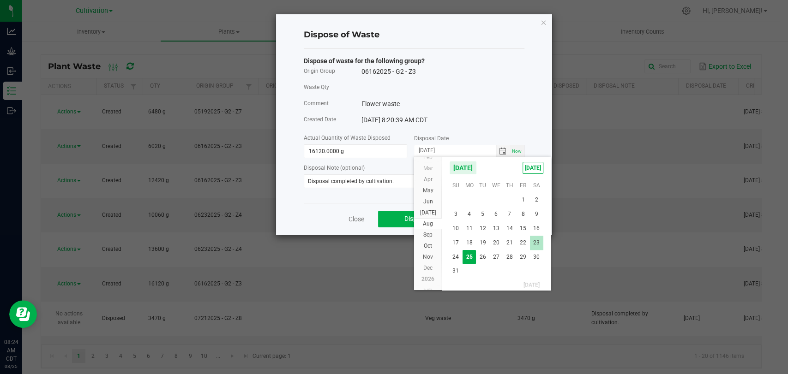
click at [537, 244] on span "23" at bounding box center [536, 243] width 13 height 14
type input "[DATE]"
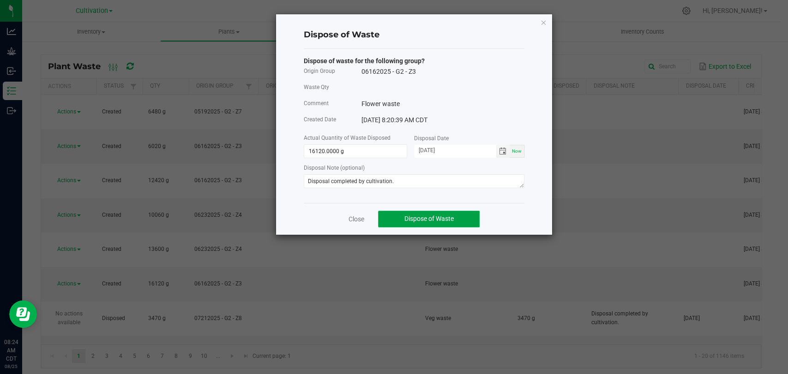
click at [443, 220] on span "Dispose of Waste" at bounding box center [428, 218] width 49 height 7
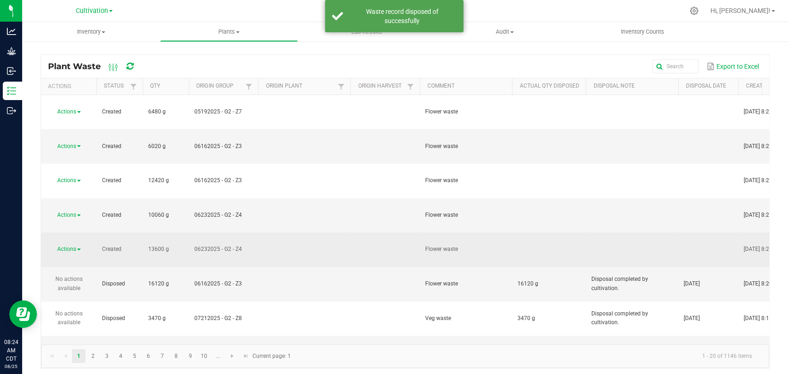
click at [73, 246] on span "Actions" at bounding box center [66, 249] width 19 height 6
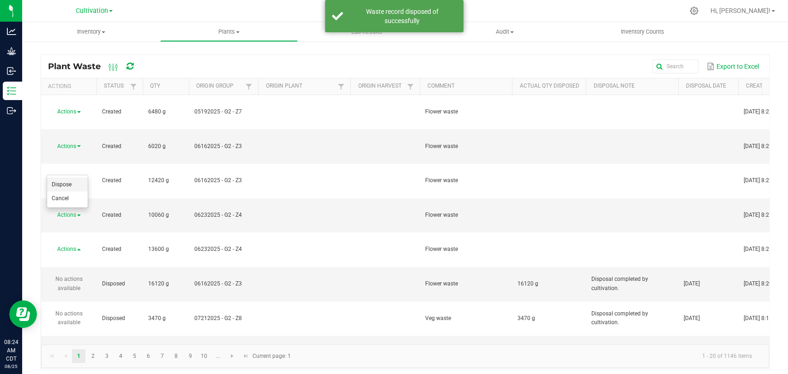
click at [76, 180] on li "Dispose" at bounding box center [67, 185] width 41 height 14
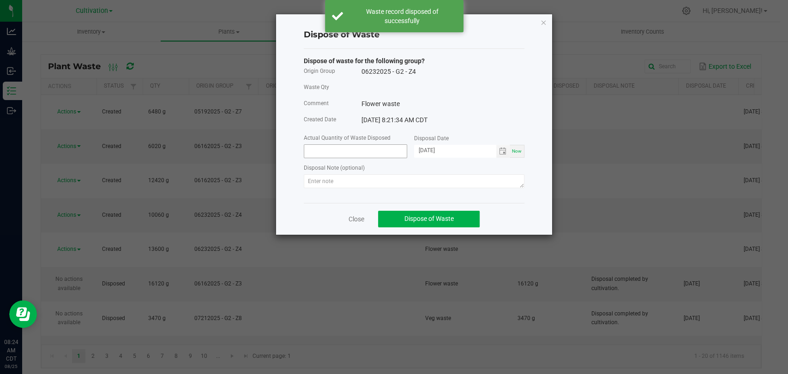
click at [346, 148] on input at bounding box center [355, 151] width 102 height 13
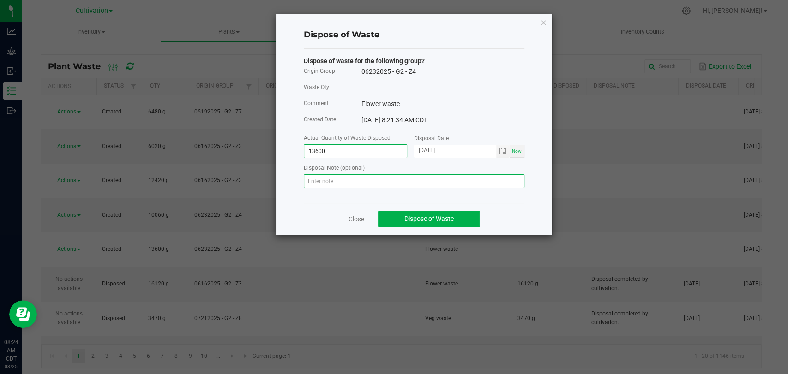
type input "13600.0000 g"
click at [376, 178] on textarea at bounding box center [414, 181] width 221 height 14
paste textarea "Disposal completed by cultivation."
click at [504, 149] on span "Toggle calendar" at bounding box center [502, 151] width 7 height 7
type textarea "Disposal completed by cultivation."
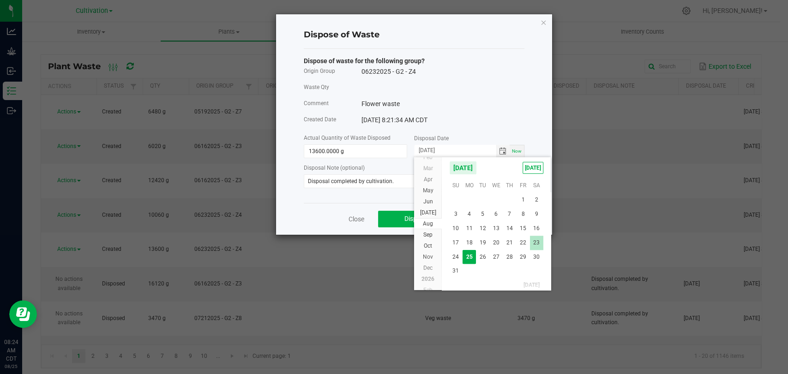
click at [538, 242] on span "23" at bounding box center [536, 243] width 13 height 14
type input "[DATE]"
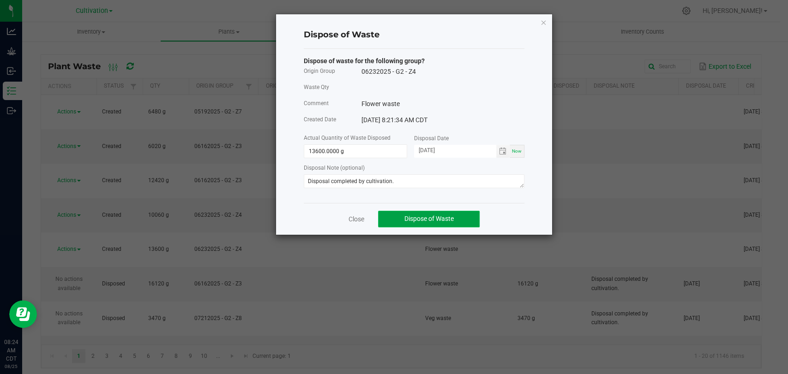
click at [439, 219] on span "Dispose of Waste" at bounding box center [428, 218] width 49 height 7
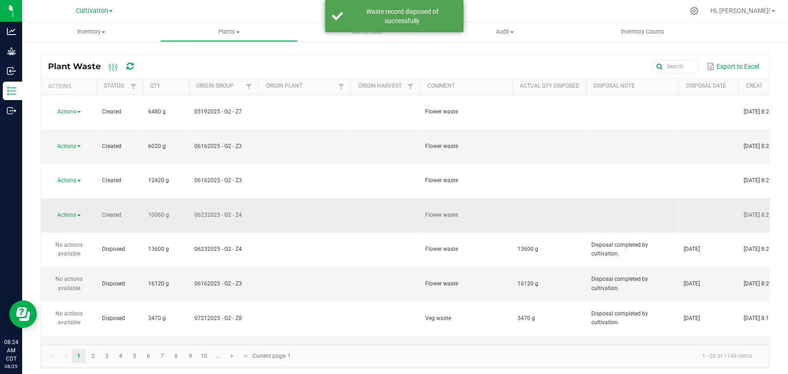
click at [66, 212] on span "Actions" at bounding box center [66, 215] width 19 height 6
click at [72, 165] on li "Dispose" at bounding box center [67, 168] width 41 height 14
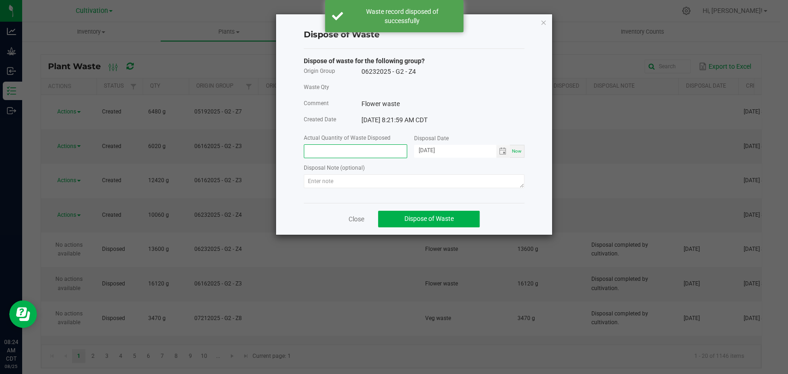
click at [388, 150] on input at bounding box center [355, 151] width 102 height 13
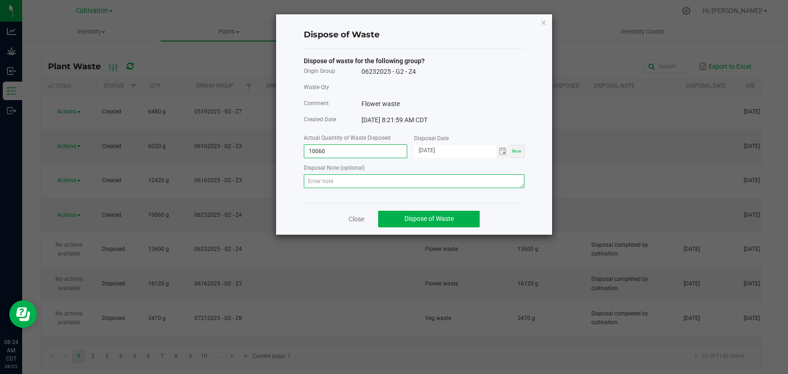
type input "10060.0000 g"
click at [399, 179] on textarea at bounding box center [414, 181] width 221 height 14
paste textarea "Disposal completed by cultivation."
type textarea "Disposal completed by cultivation."
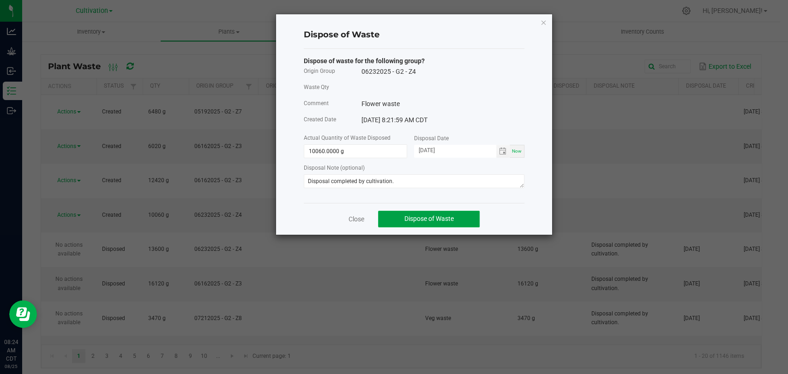
drag, startPoint x: 437, startPoint y: 218, endPoint x: 432, endPoint y: 118, distance: 100.3
click at [432, 118] on div "Dispose of Waste Dispose of waste for the following group? Origin Group 0623202…" at bounding box center [414, 124] width 276 height 221
click at [500, 150] on span "Toggle calendar" at bounding box center [502, 151] width 7 height 7
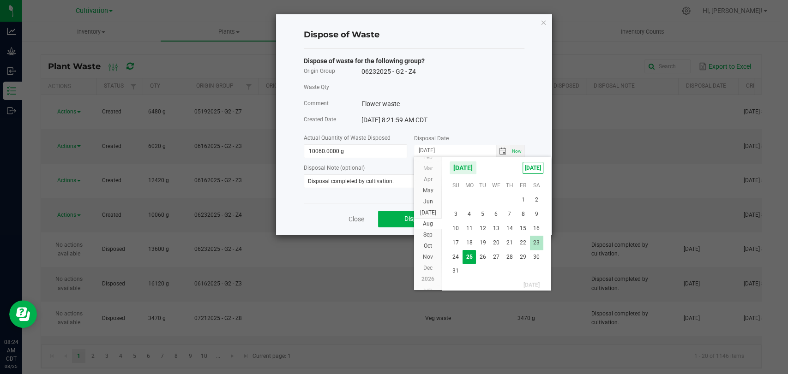
click at [536, 244] on span "23" at bounding box center [536, 243] width 13 height 14
type input "[DATE]"
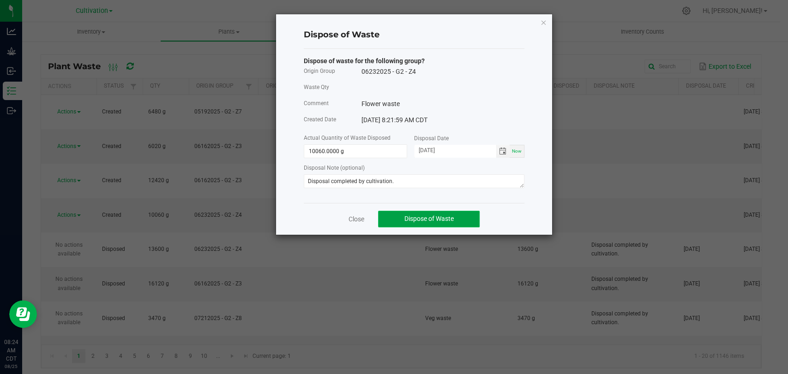
click at [458, 217] on button "Dispose of Waste" at bounding box center [428, 219] width 101 height 17
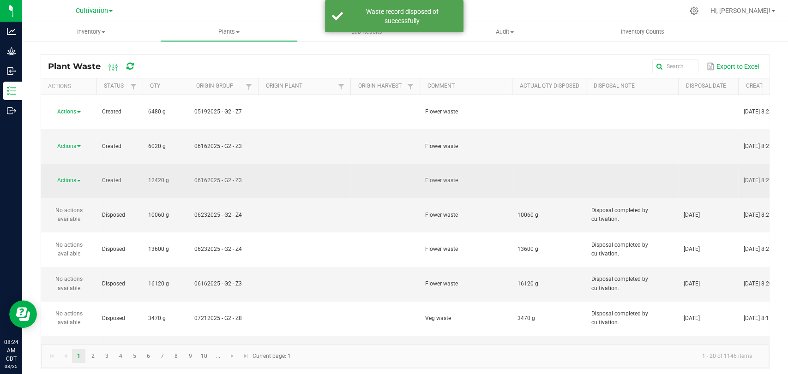
click at [72, 177] on span "Actions" at bounding box center [66, 180] width 19 height 6
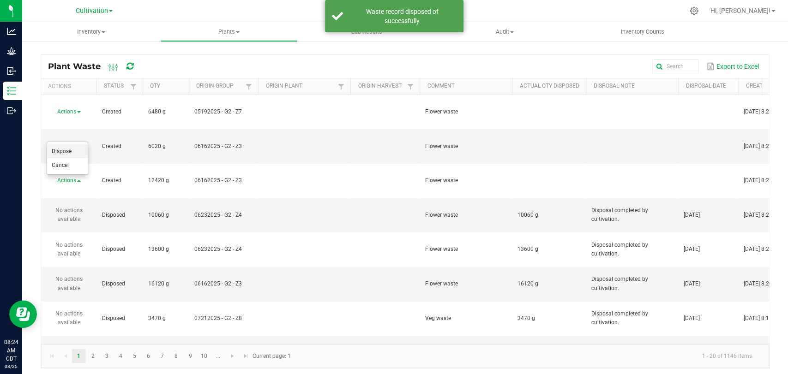
click at [74, 151] on li "Dispose" at bounding box center [67, 151] width 41 height 14
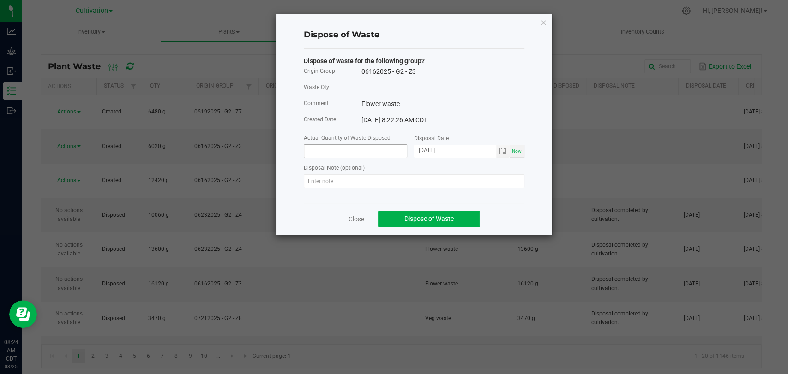
click at [358, 155] on input at bounding box center [355, 151] width 102 height 13
click at [375, 178] on textarea at bounding box center [414, 181] width 221 height 14
paste textarea "Disposal completed by cultivation."
type textarea "Disposal completed by cultivation."
click at [360, 149] on input at bounding box center [355, 151] width 102 height 13
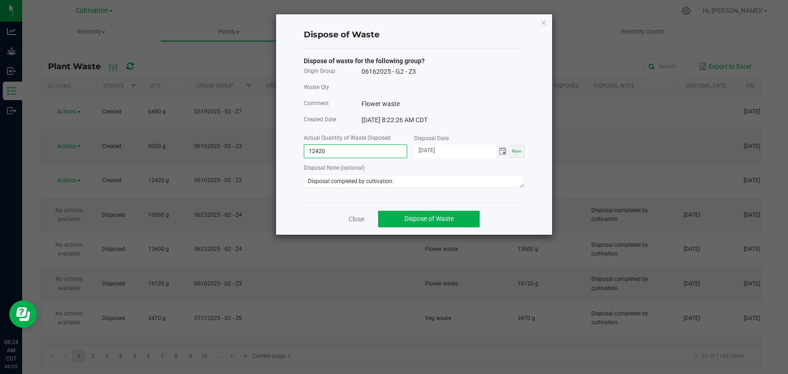
click at [502, 151] on span "Toggle calendar" at bounding box center [502, 151] width 7 height 7
type input "12420.0000 g"
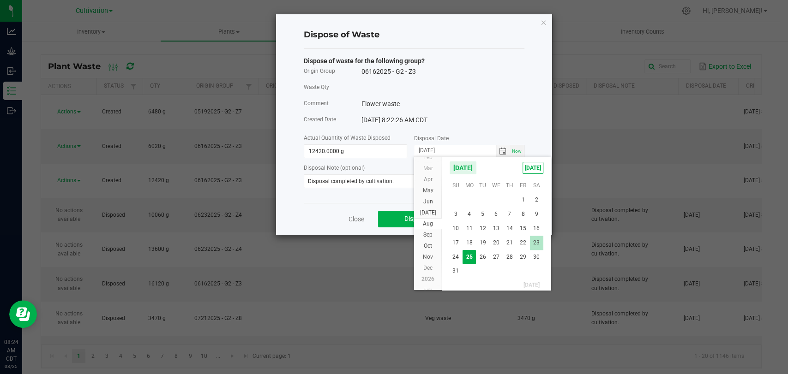
click at [535, 244] on span "23" at bounding box center [536, 243] width 13 height 14
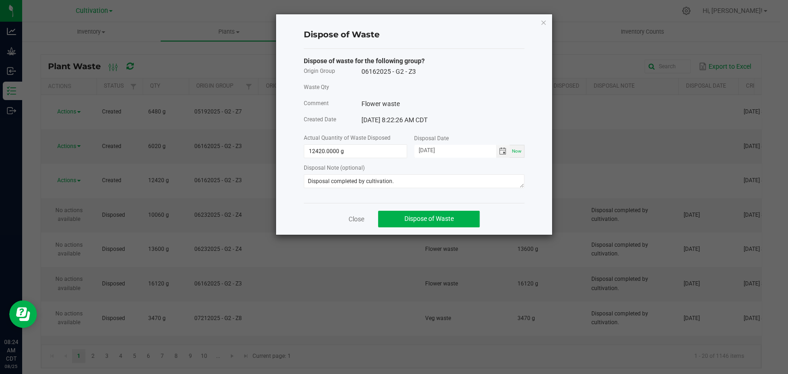
type input "[DATE]"
click at [438, 222] on button "Dispose of Waste" at bounding box center [428, 219] width 101 height 17
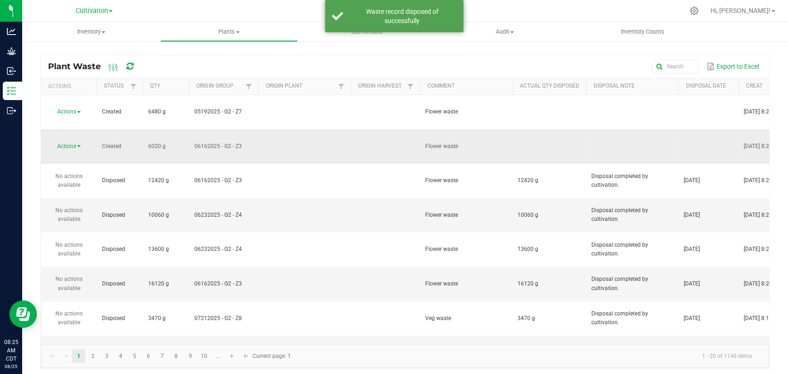
click at [66, 143] on span "Actions" at bounding box center [66, 146] width 19 height 6
click at [69, 134] on span "Dispose" at bounding box center [62, 134] width 20 height 6
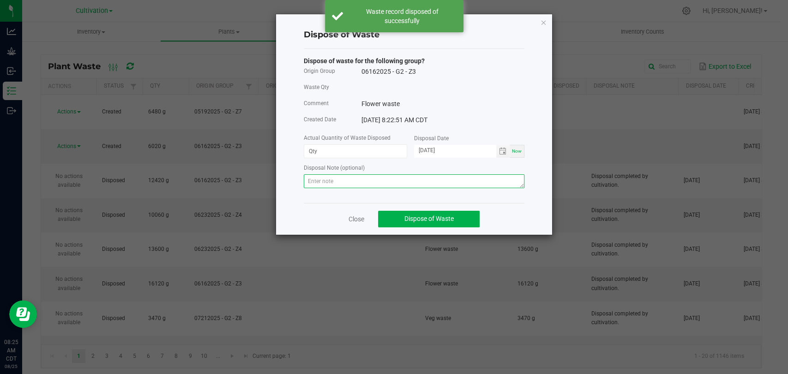
click at [376, 175] on textarea at bounding box center [414, 181] width 221 height 14
paste textarea "Disposal completed by cultivation."
type textarea "Disposal completed by cultivation."
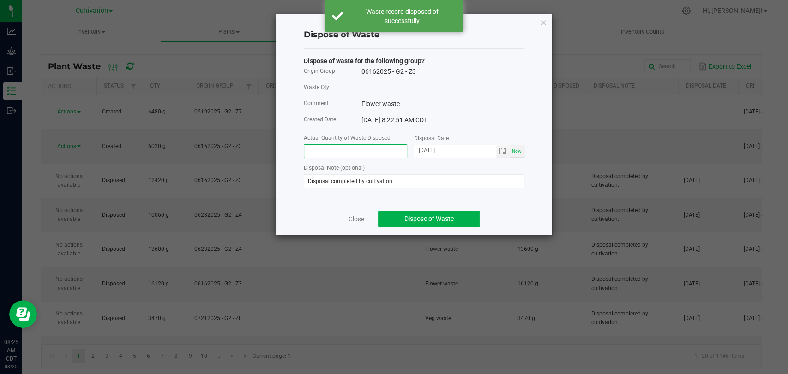
click at [357, 151] on input at bounding box center [355, 151] width 102 height 13
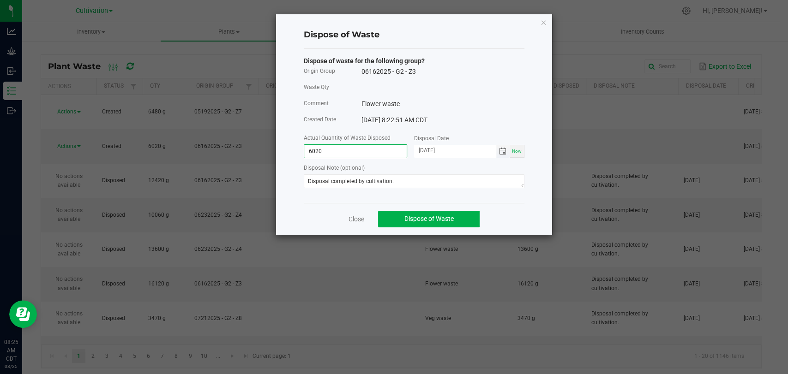
click at [499, 152] on span "Toggle calendar" at bounding box center [502, 151] width 7 height 7
type input "6020.0000 g"
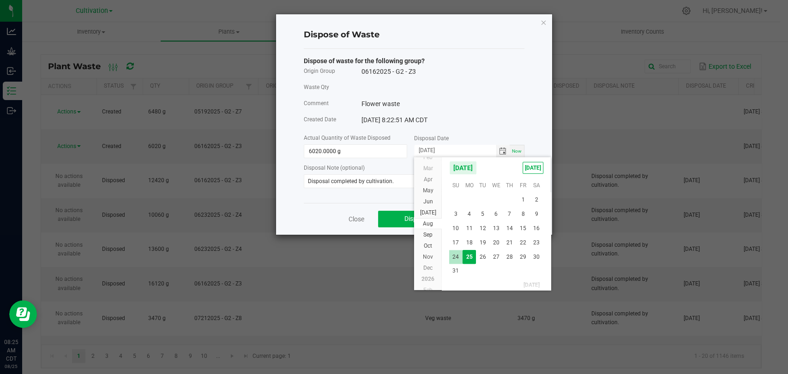
click at [455, 259] on span "24" at bounding box center [455, 257] width 13 height 14
type input "[DATE]"
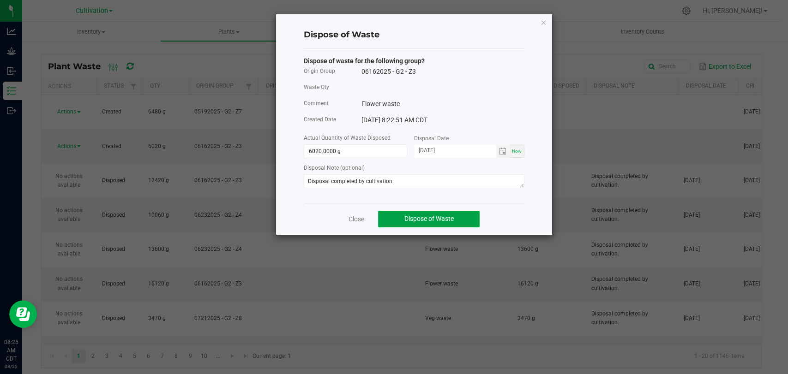
click at [423, 218] on span "Dispose of Waste" at bounding box center [428, 218] width 49 height 7
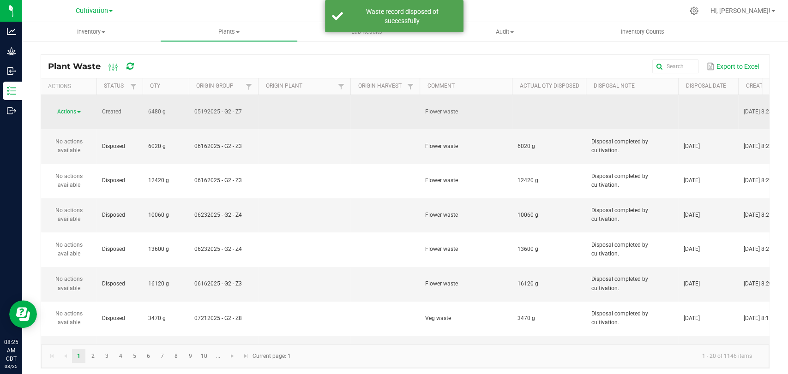
click at [70, 108] on span "Actions" at bounding box center [66, 111] width 19 height 6
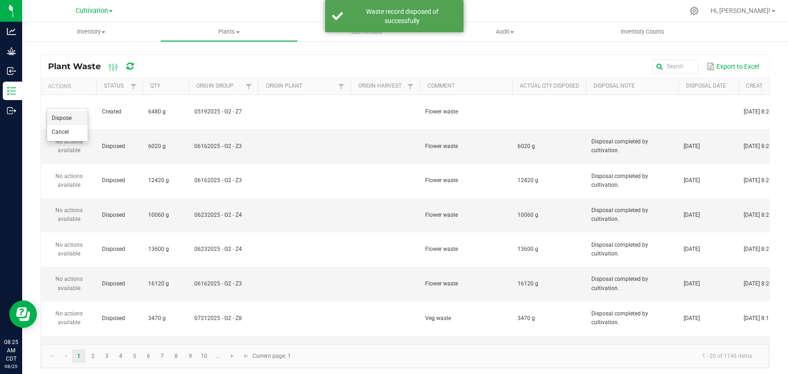
click at [70, 119] on span "Dispose" at bounding box center [62, 118] width 20 height 6
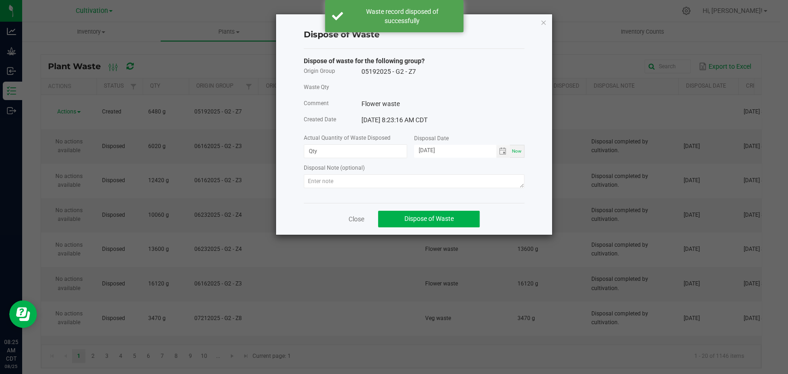
click at [364, 191] on div "Dispose of waste for the following group? Origin Group 05192025 - G2 - Z7 Waste…" at bounding box center [414, 126] width 221 height 154
click at [367, 185] on textarea at bounding box center [414, 181] width 221 height 14
paste textarea "Disposal completed by cultivation."
type textarea "Disposal completed by cultivation."
click at [365, 149] on input at bounding box center [355, 151] width 102 height 13
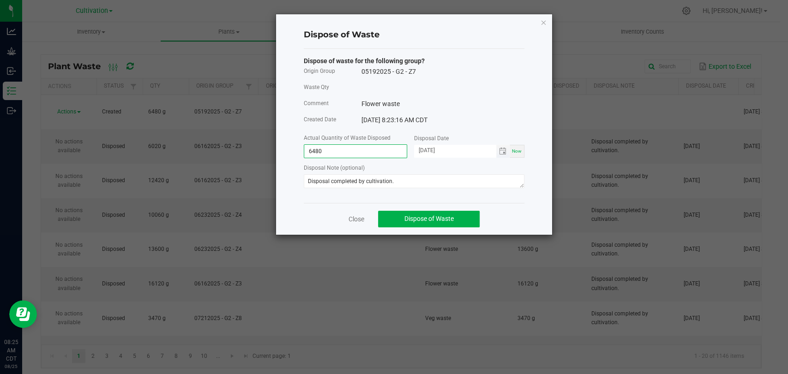
click at [502, 145] on span "Toggle calendar" at bounding box center [502, 151] width 13 height 13
type input "6480.0000 g"
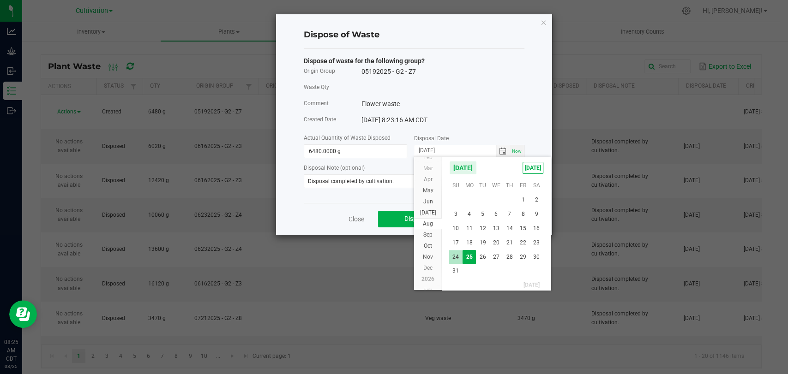
click at [458, 260] on span "24" at bounding box center [455, 257] width 13 height 14
type input "[DATE]"
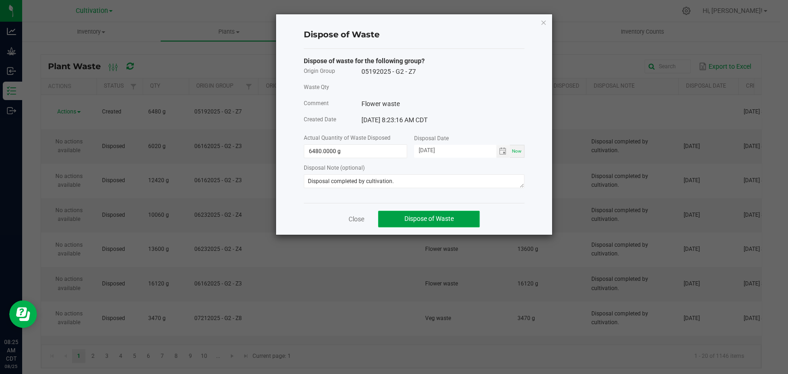
click at [428, 219] on span "Dispose of Waste" at bounding box center [428, 218] width 49 height 7
